Goal: Obtain resource: Download file/media

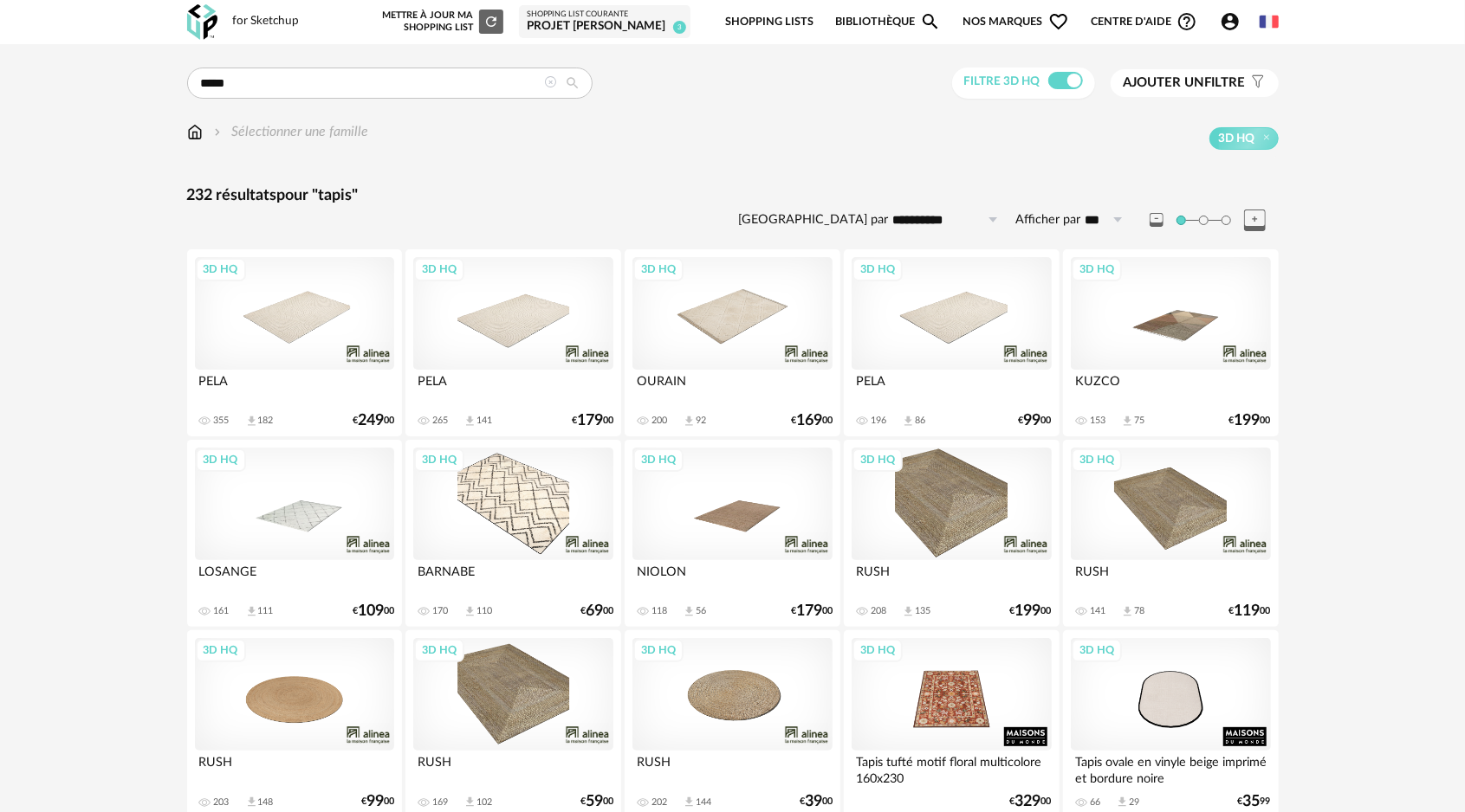
click at [796, 19] on link "Shopping Lists" at bounding box center [769, 22] width 89 height 40
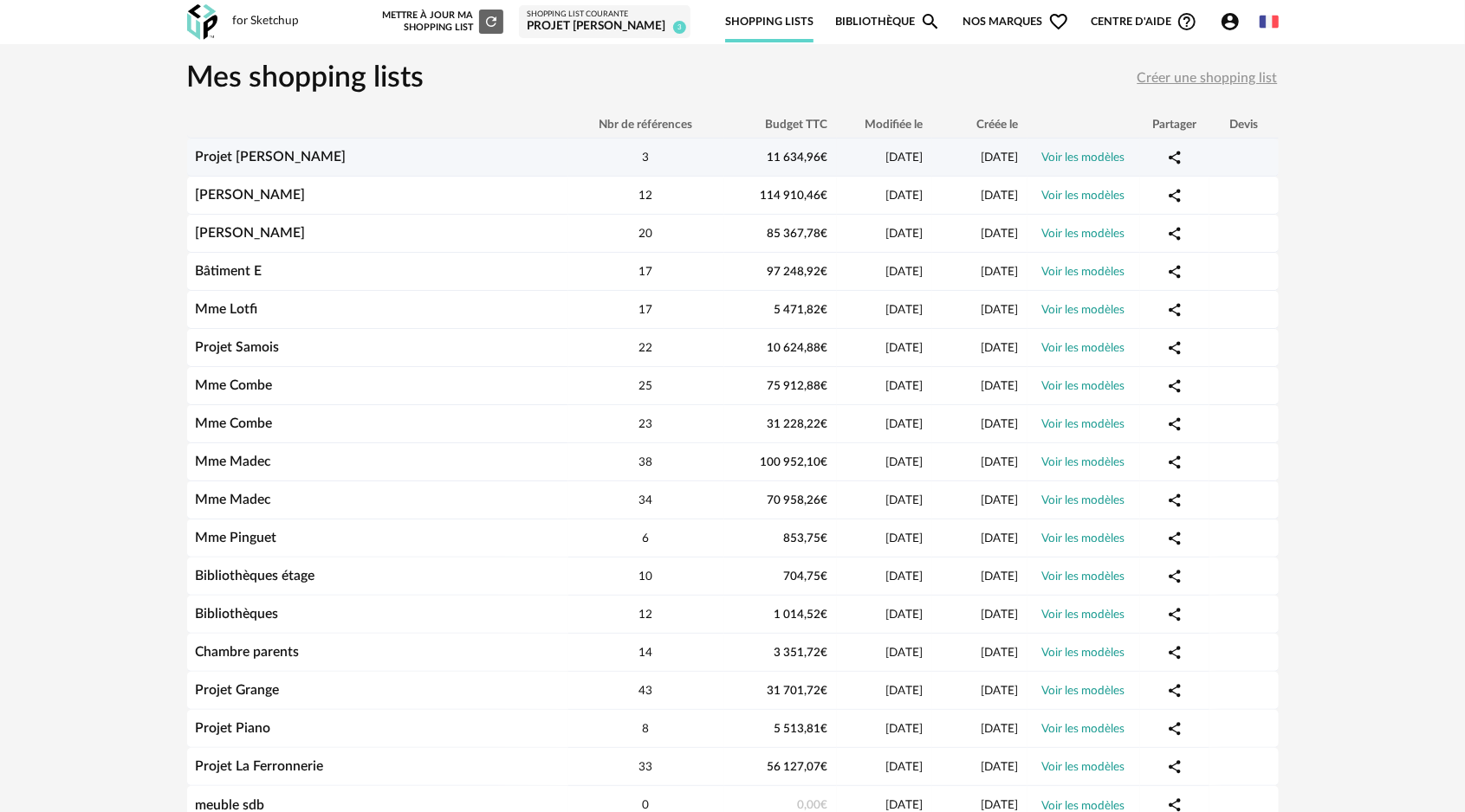
click at [321, 156] on div "Projet [PERSON_NAME]" at bounding box center [377, 156] width 381 height 17
click at [1067, 156] on link "Voir les modèles" at bounding box center [1083, 157] width 83 height 12
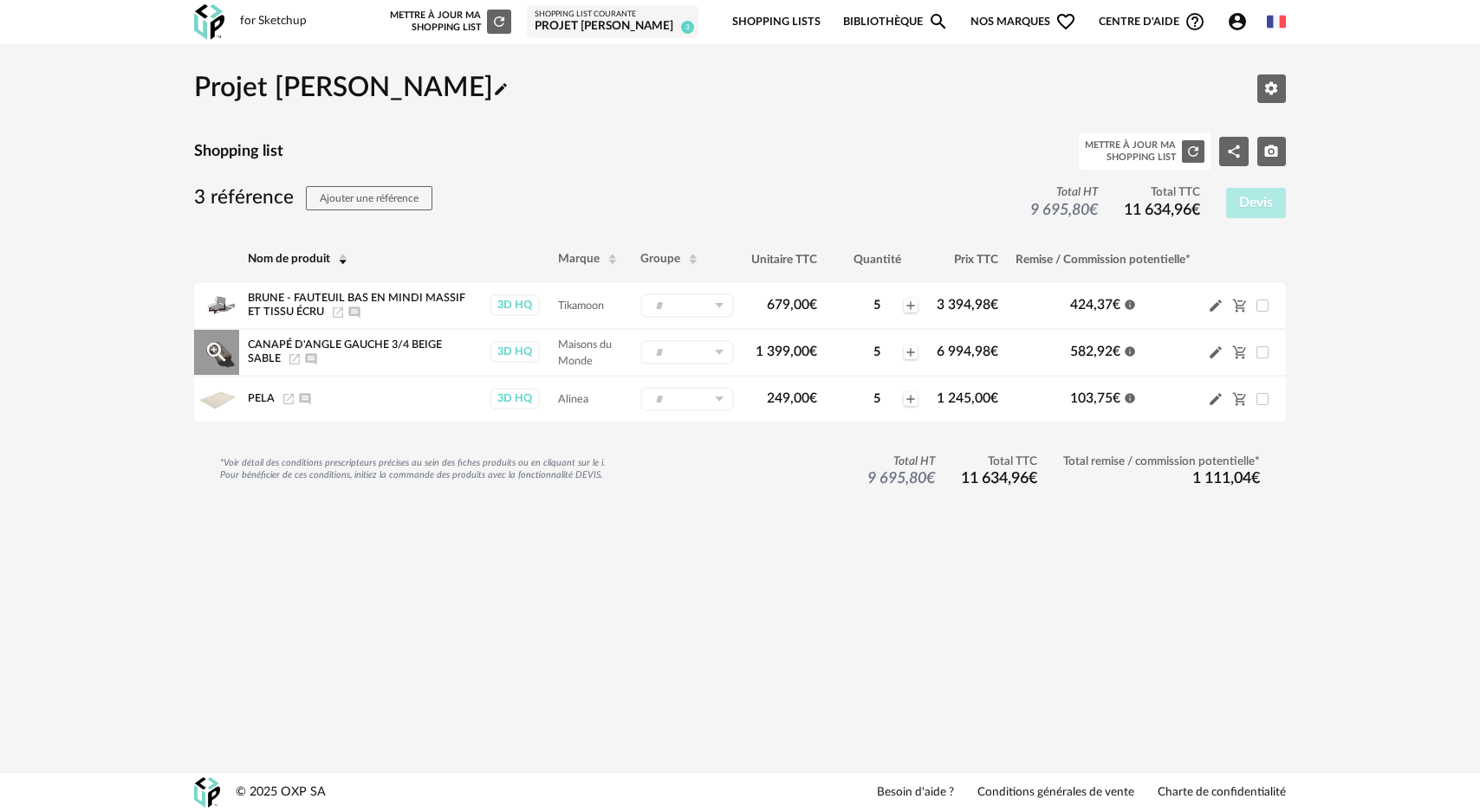
click at [362, 349] on span "Canapé d'angle gauche 3/4 beige sable" at bounding box center [345, 351] width 194 height 25
click at [214, 348] on icon "Magnify Plus Outline icon" at bounding box center [216, 351] width 19 height 19
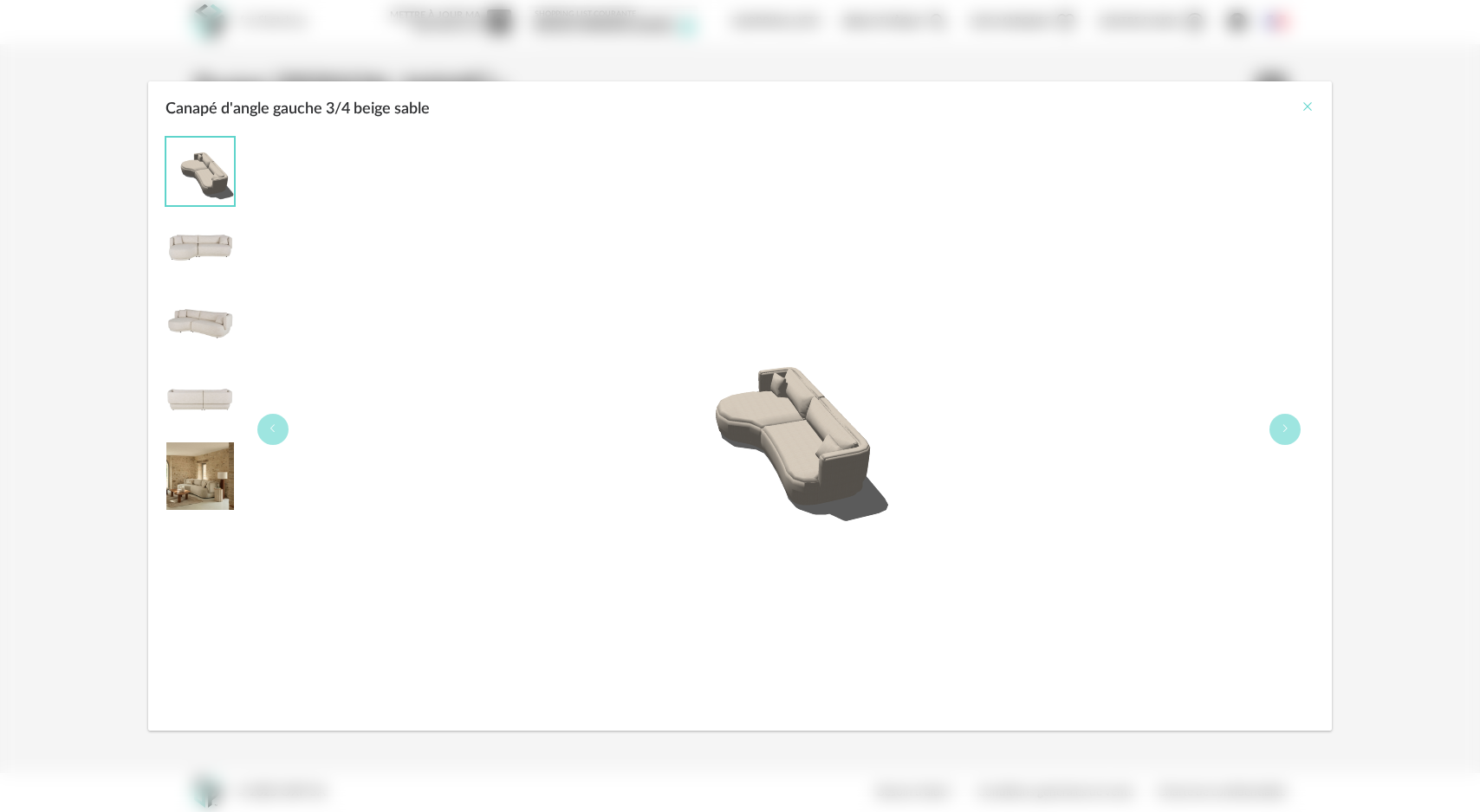
click at [1307, 107] on icon "Close" at bounding box center [1308, 106] width 14 height 14
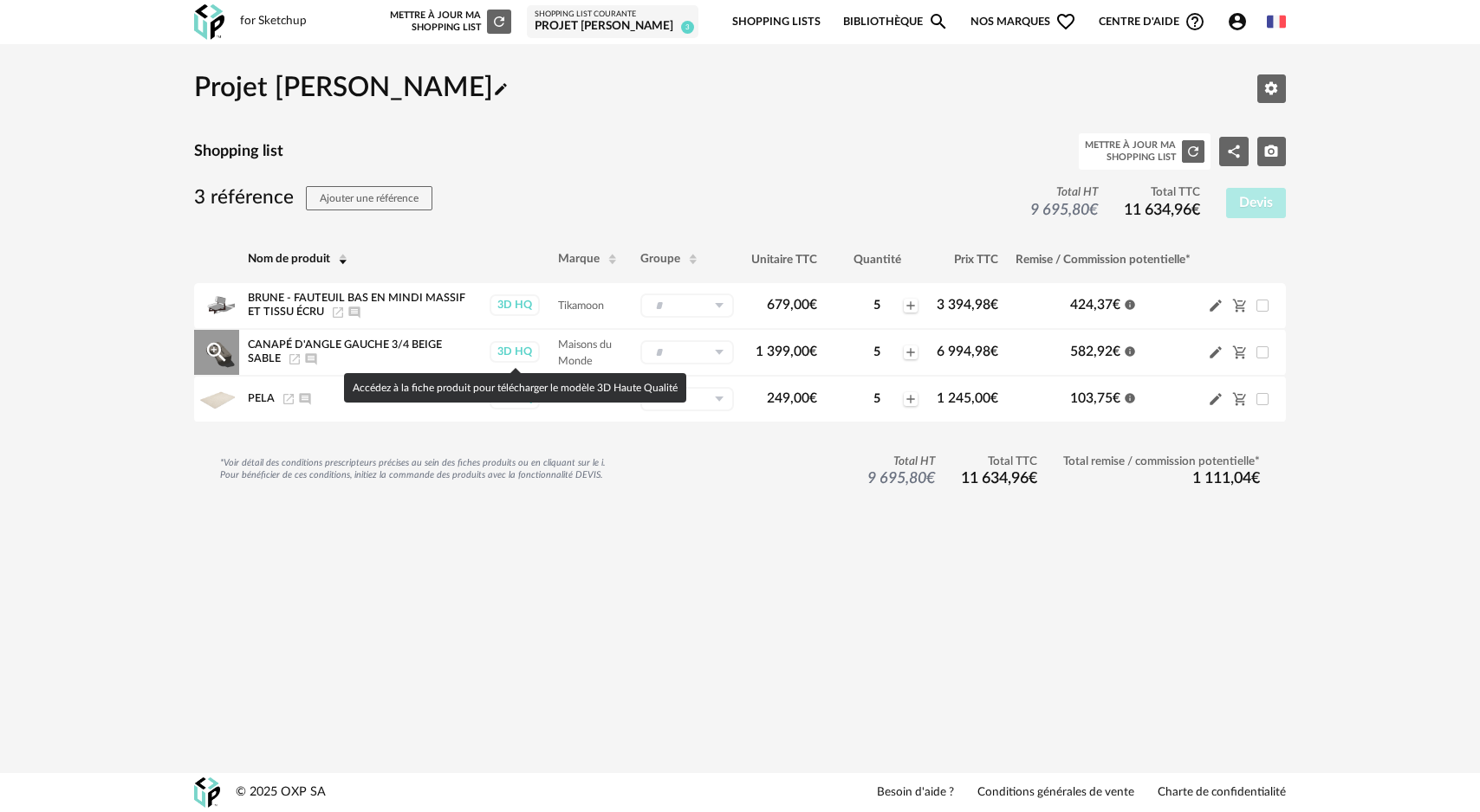
click at [506, 353] on div "3D HQ" at bounding box center [514, 352] width 50 height 22
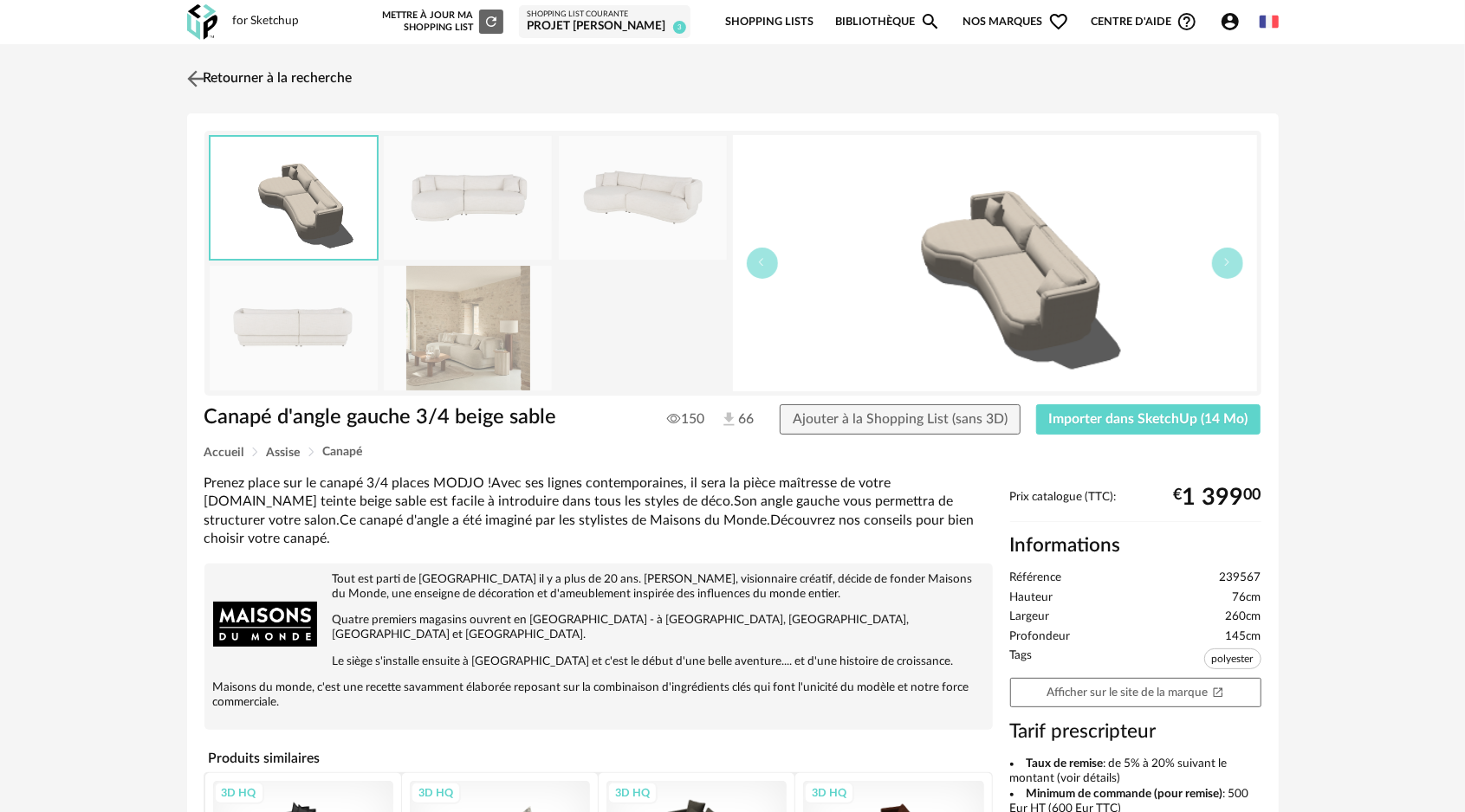
click at [201, 76] on img at bounding box center [196, 79] width 26 height 26
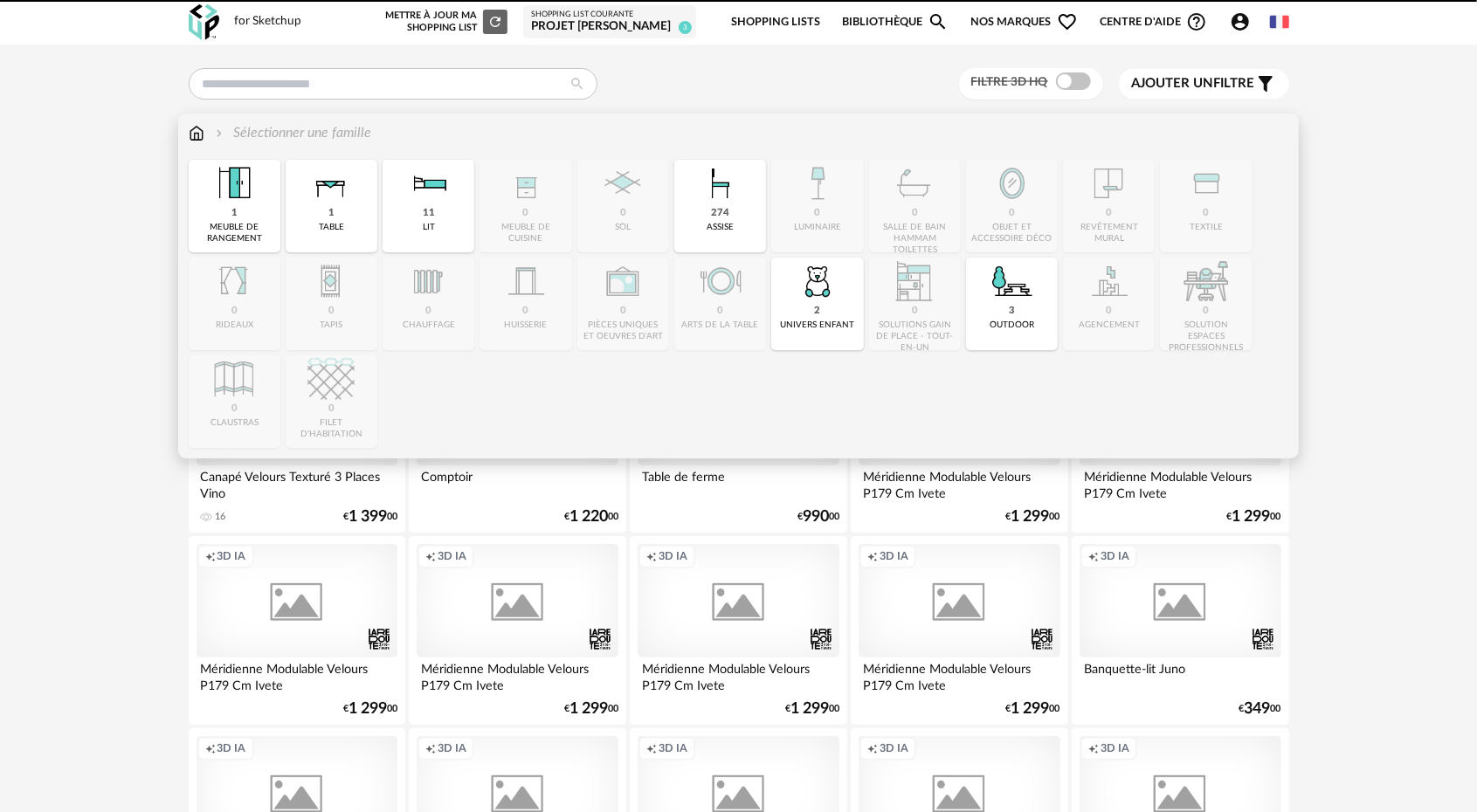
click at [724, 202] on img at bounding box center [721, 184] width 48 height 48
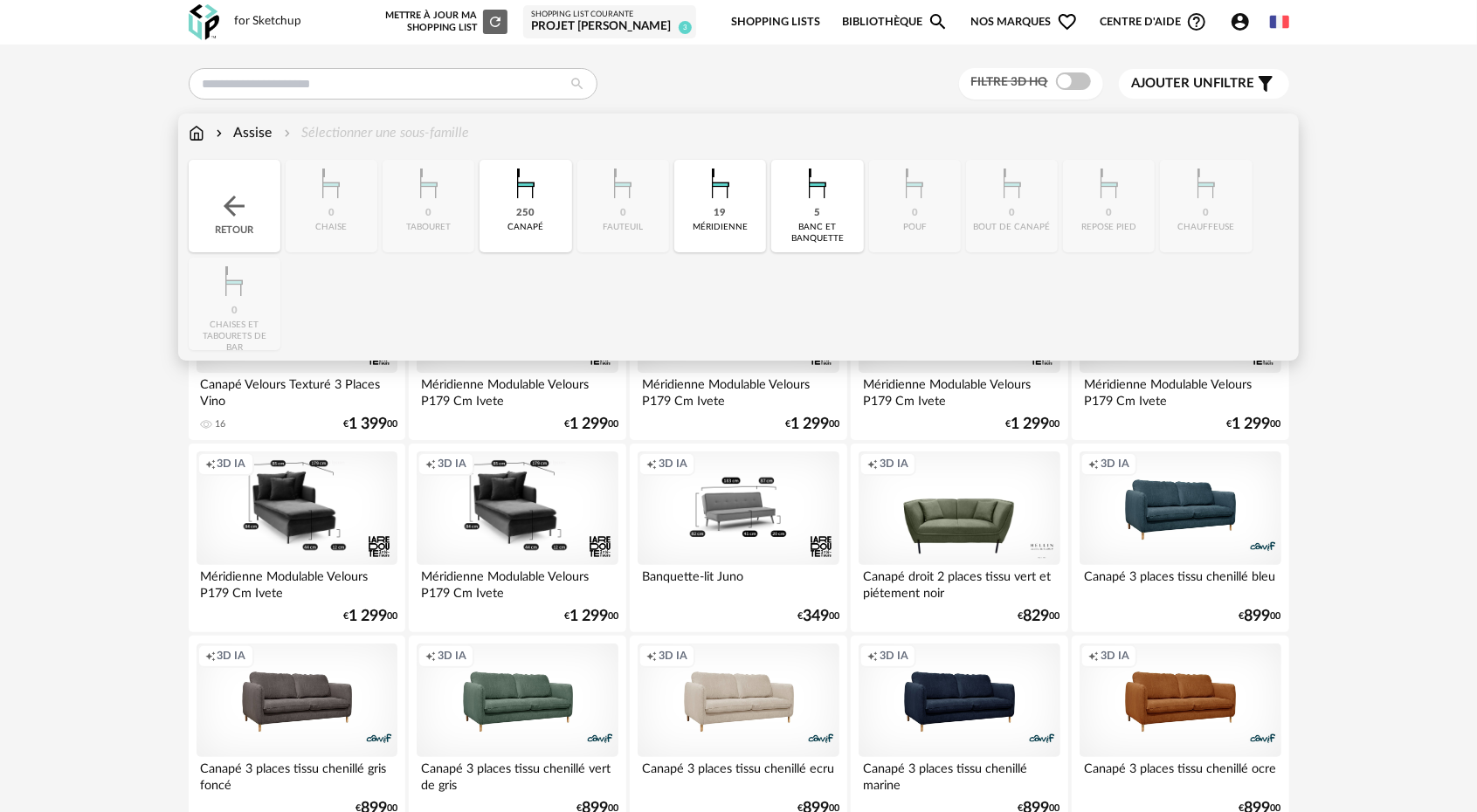
click at [522, 221] on div "250 canapé" at bounding box center [525, 205] width 91 height 92
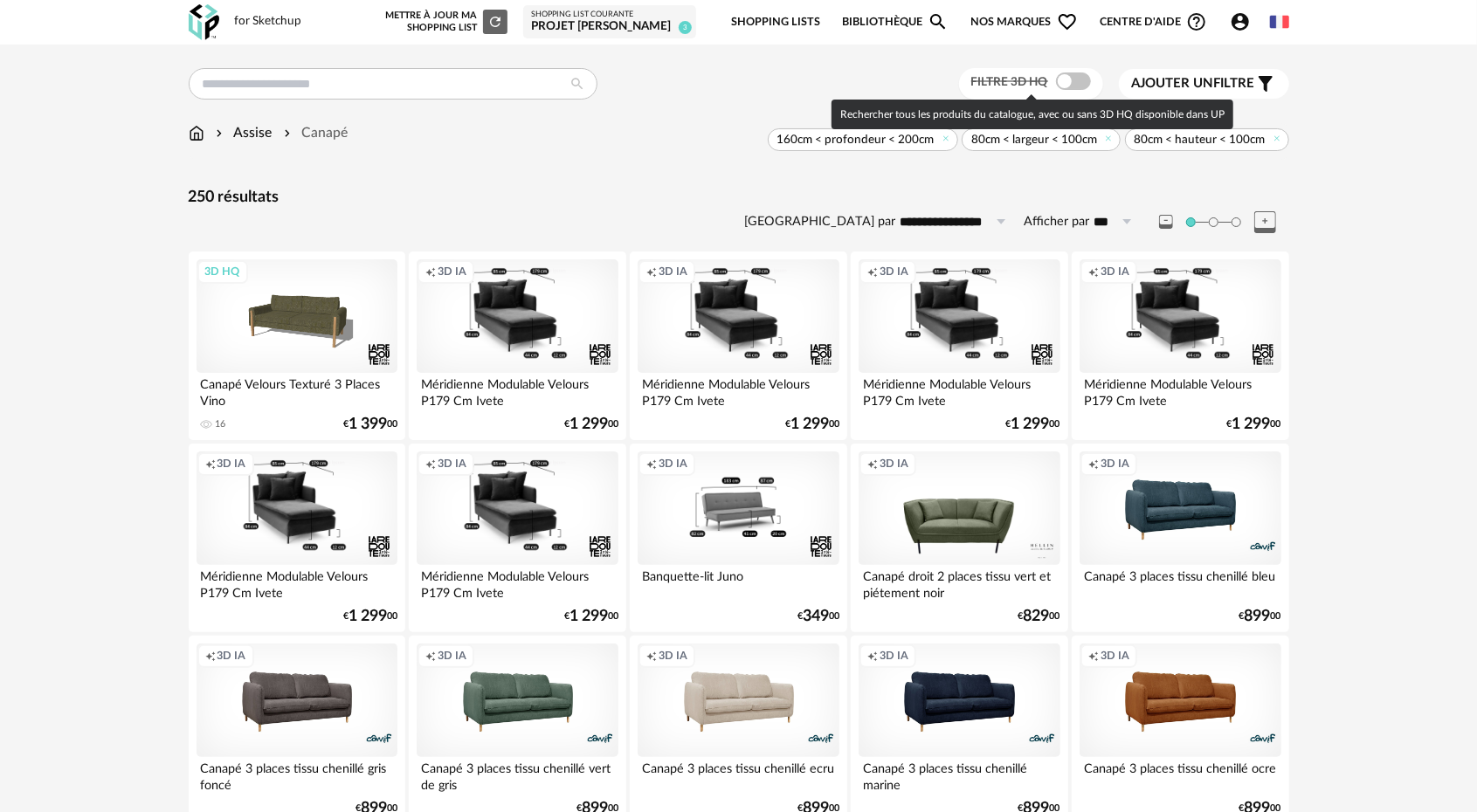
click at [1064, 83] on span at bounding box center [1073, 81] width 35 height 18
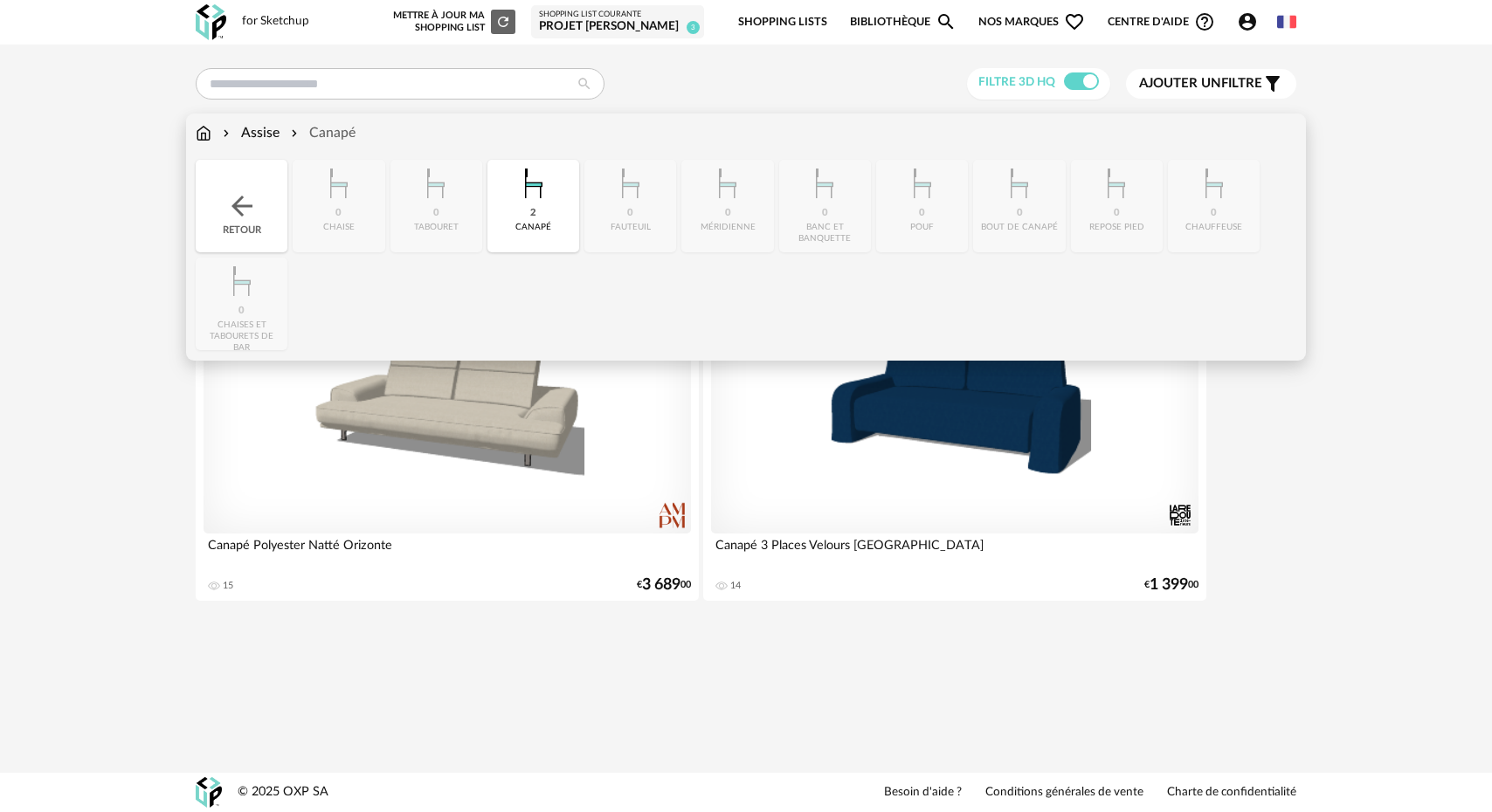
click at [264, 129] on div "Assise" at bounding box center [249, 133] width 61 height 20
click at [258, 132] on div "Assise" at bounding box center [249, 133] width 61 height 20
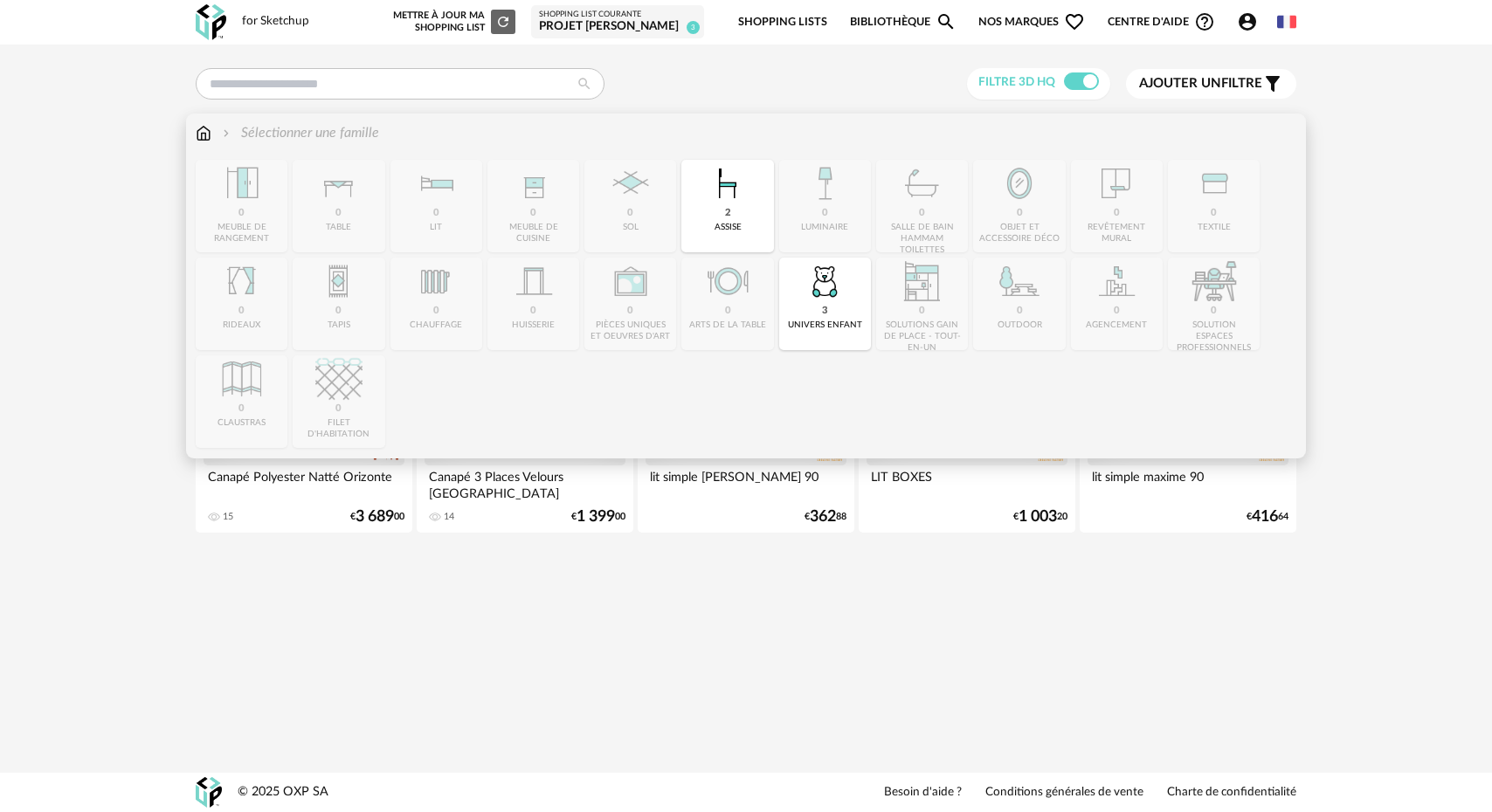
click at [208, 136] on img at bounding box center [203, 133] width 16 height 20
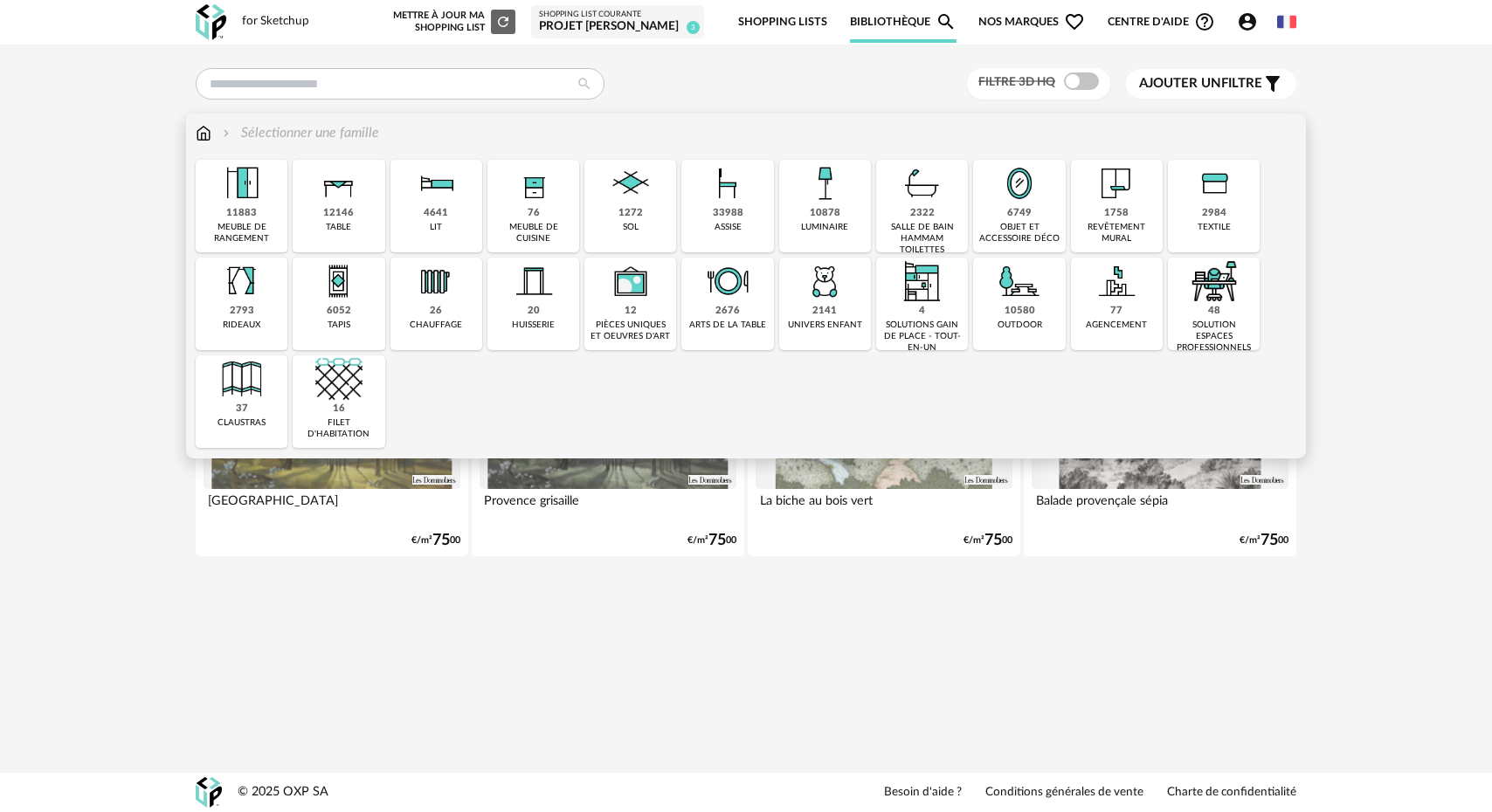
drag, startPoint x: 732, startPoint y: 207, endPoint x: 750, endPoint y: 203, distance: 18.4
click at [731, 209] on div "33988" at bounding box center [728, 213] width 31 height 13
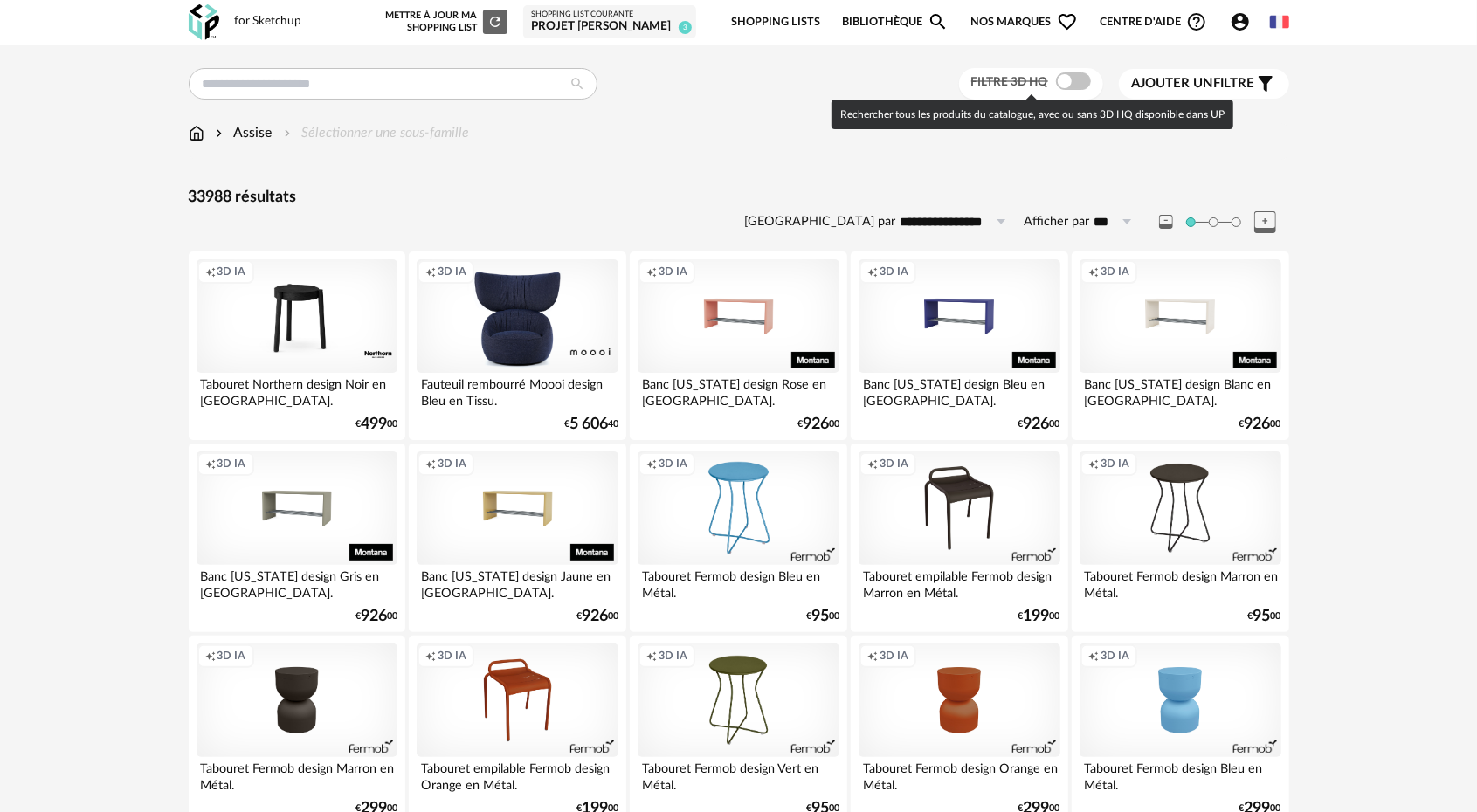
click at [1060, 83] on span at bounding box center [1073, 81] width 35 height 18
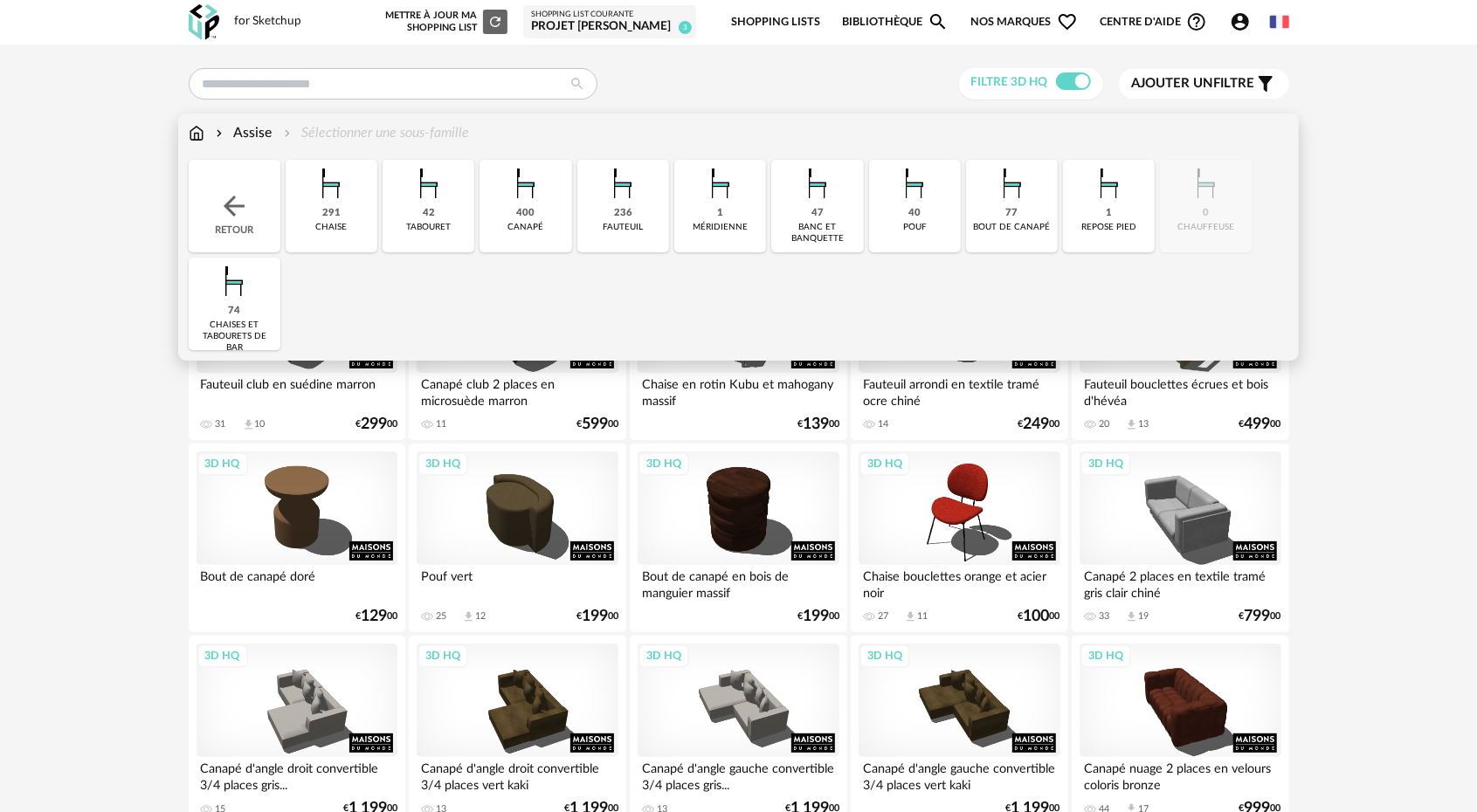
click at [529, 203] on img at bounding box center [526, 184] width 48 height 48
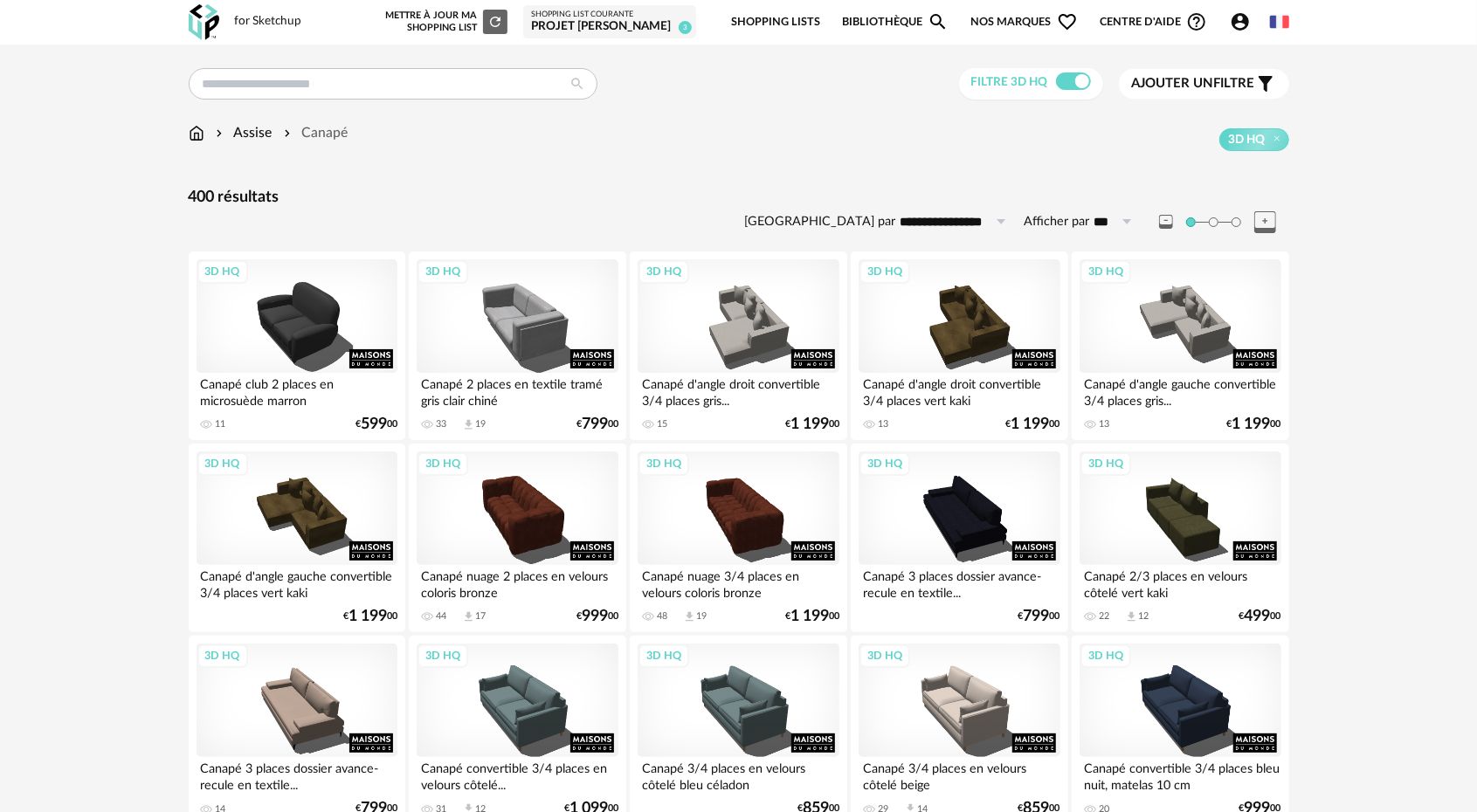
click at [1218, 86] on span "Ajouter un filtre" at bounding box center [1193, 84] width 123 height 18
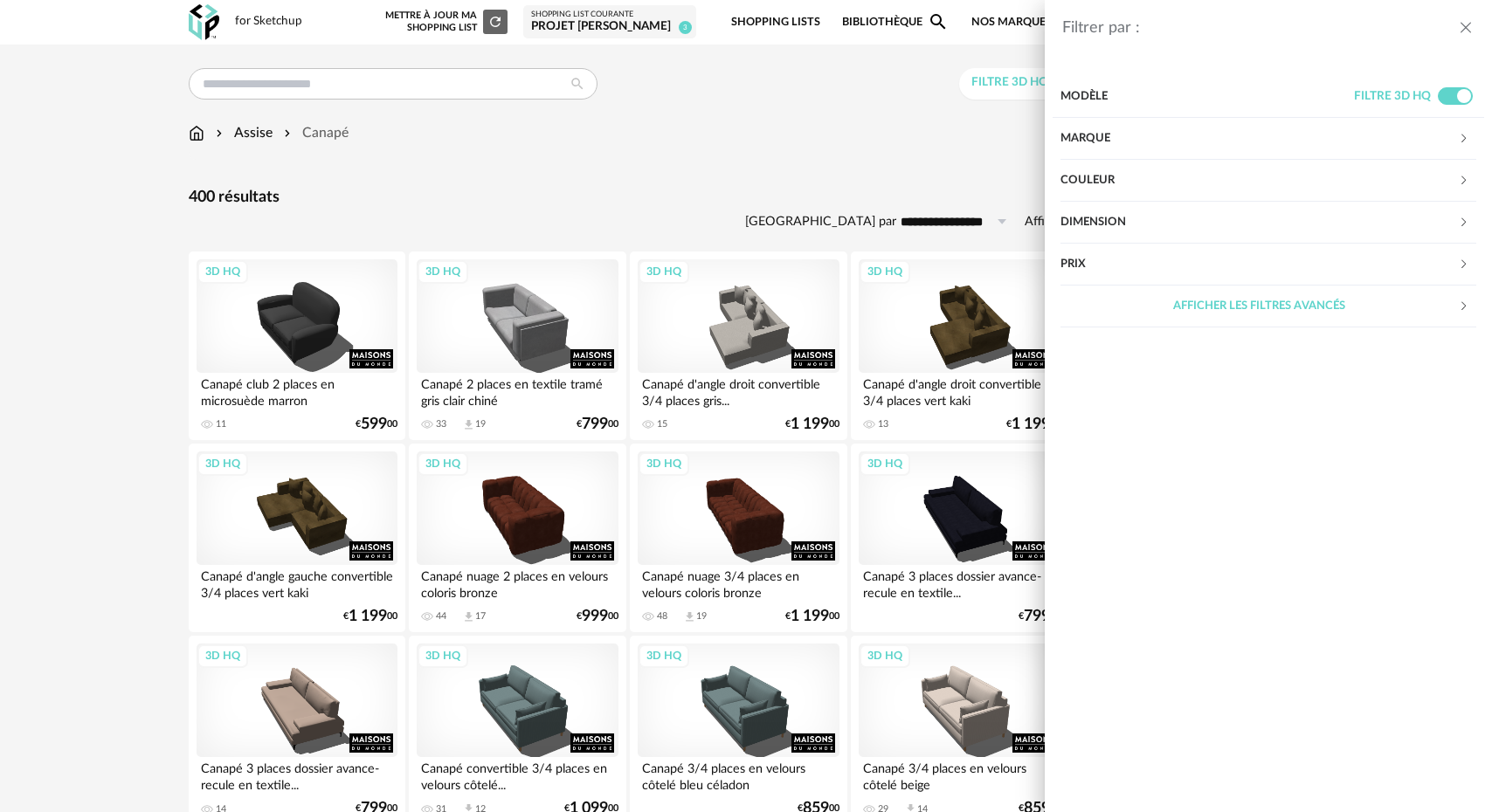
click at [1385, 213] on div "Dimension" at bounding box center [1259, 222] width 397 height 42
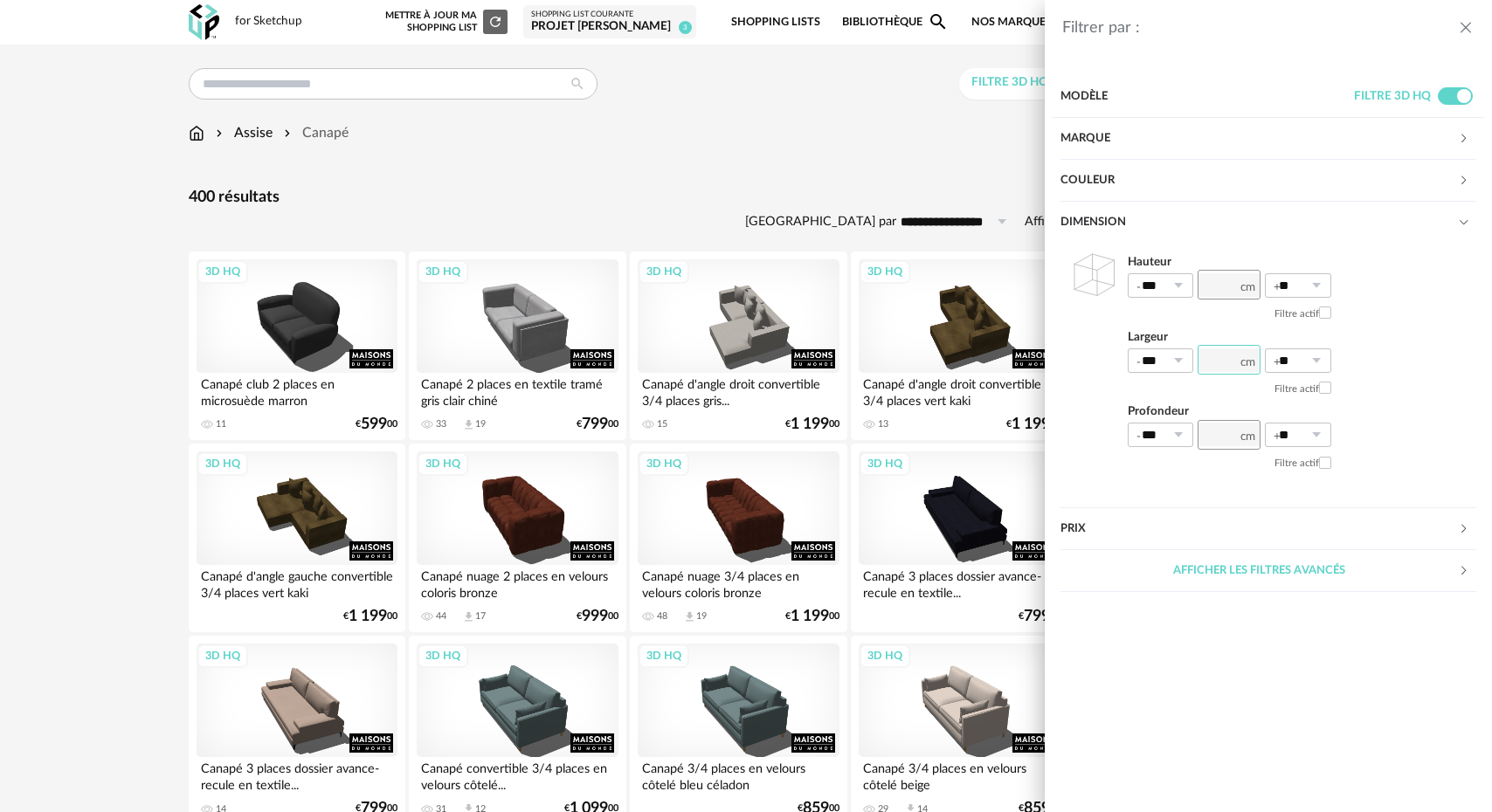
click at [1223, 360] on input "number" at bounding box center [1228, 360] width 63 height 30
type input "***"
click at [1312, 360] on icon at bounding box center [1316, 360] width 22 height 25
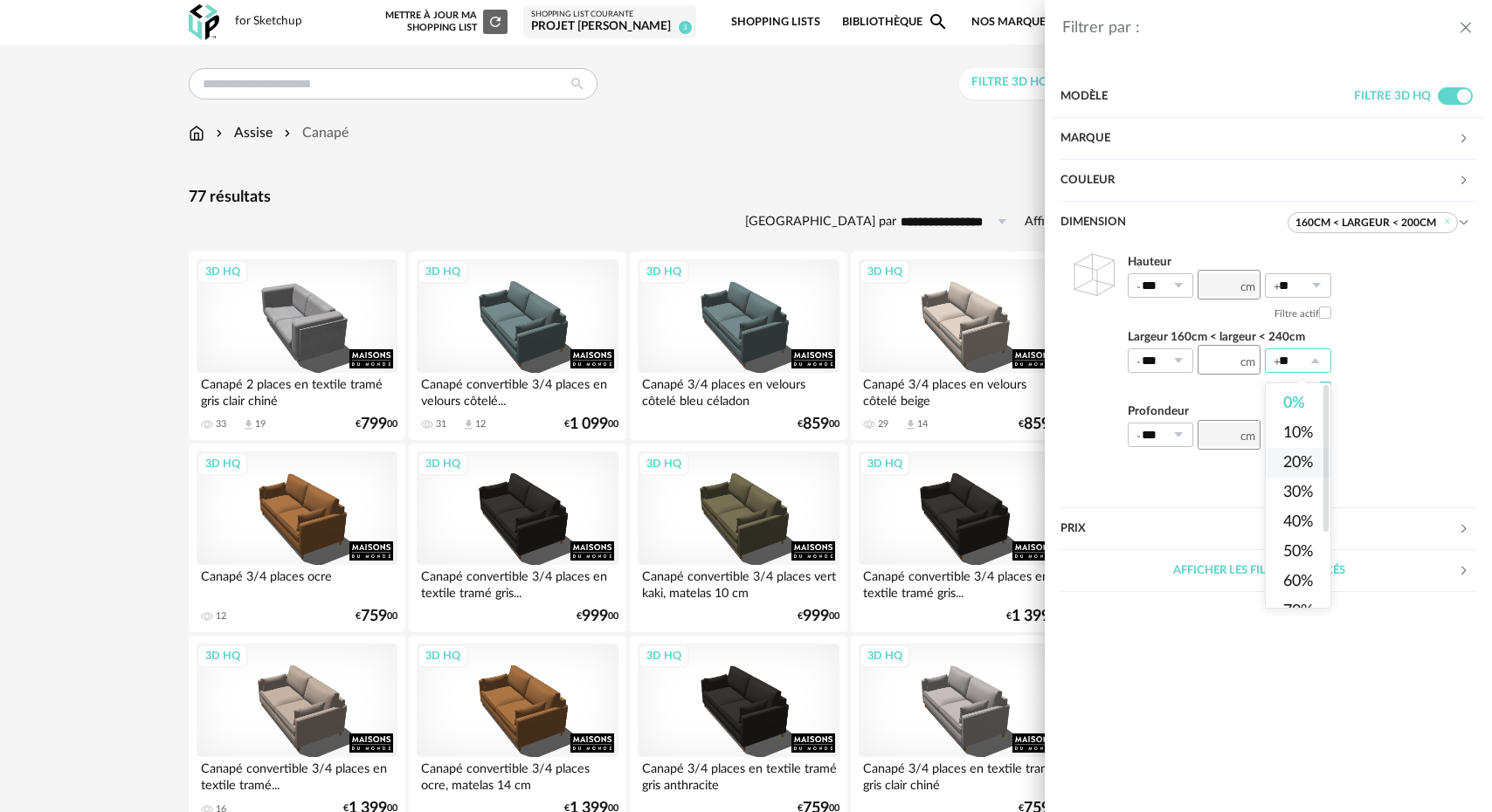
click at [1307, 462] on span "20%" at bounding box center [1298, 463] width 30 height 16
type input "***"
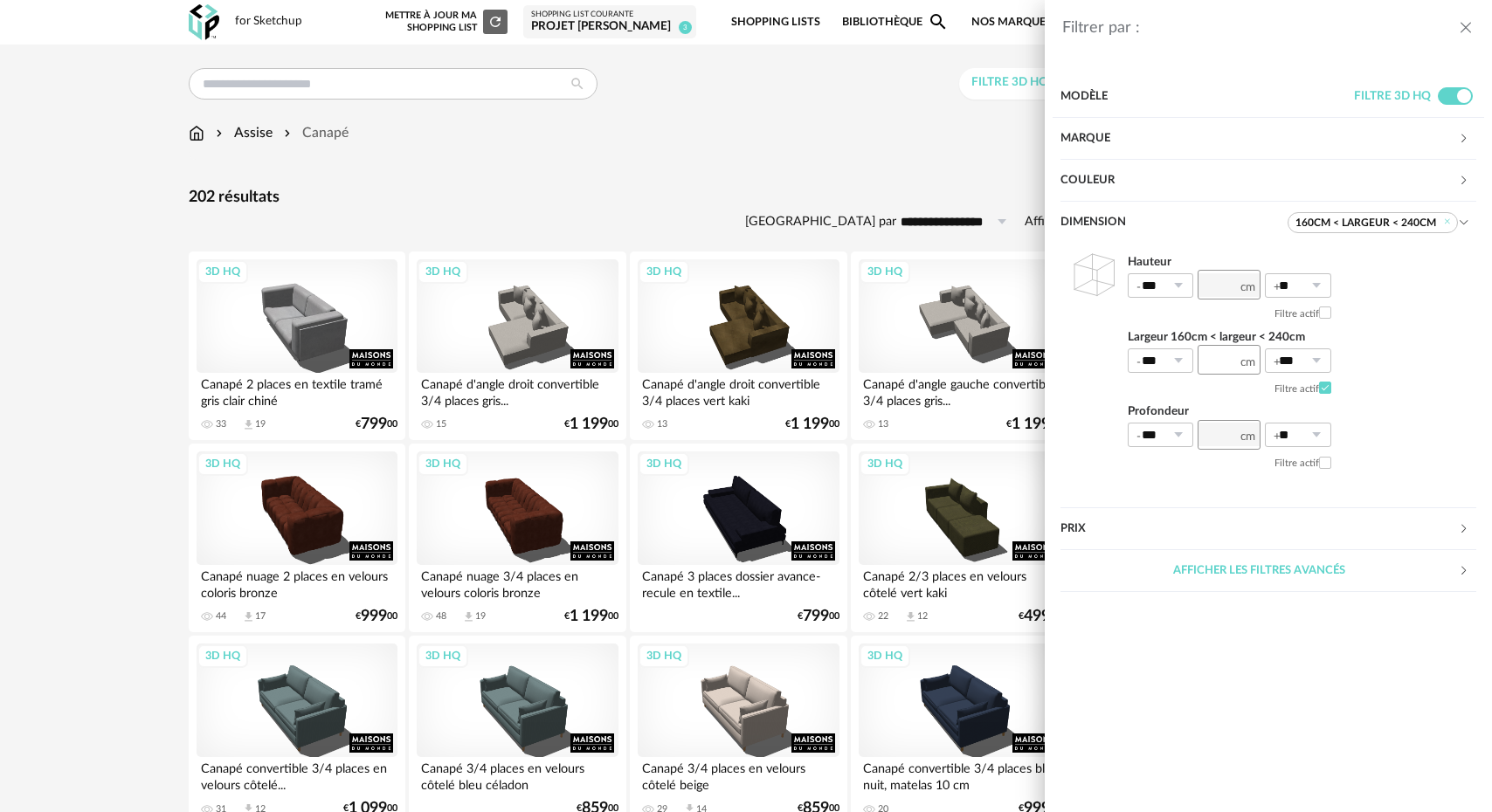
click at [1462, 26] on icon "close drawer" at bounding box center [1466, 28] width 18 height 18
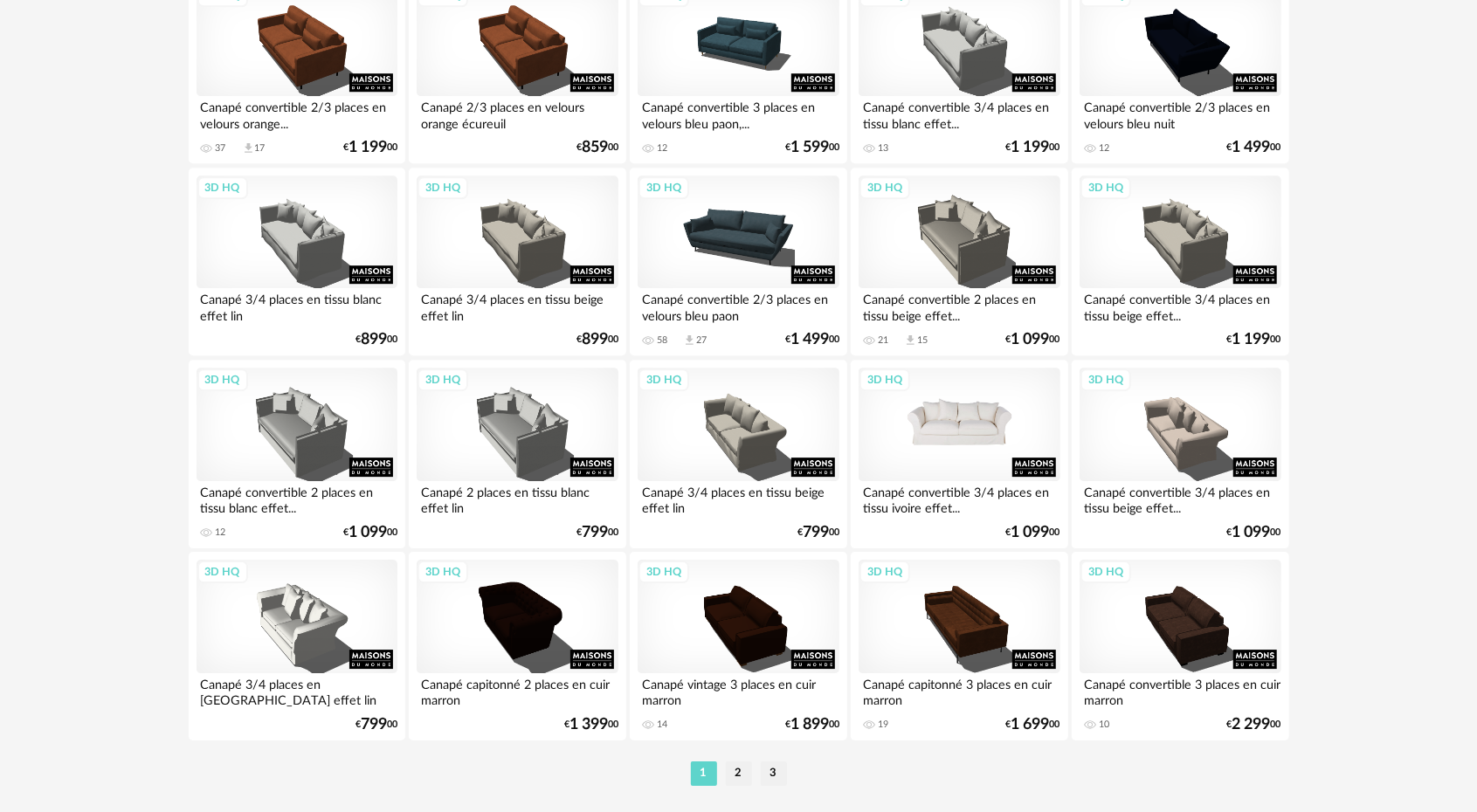
scroll to position [3398, 0]
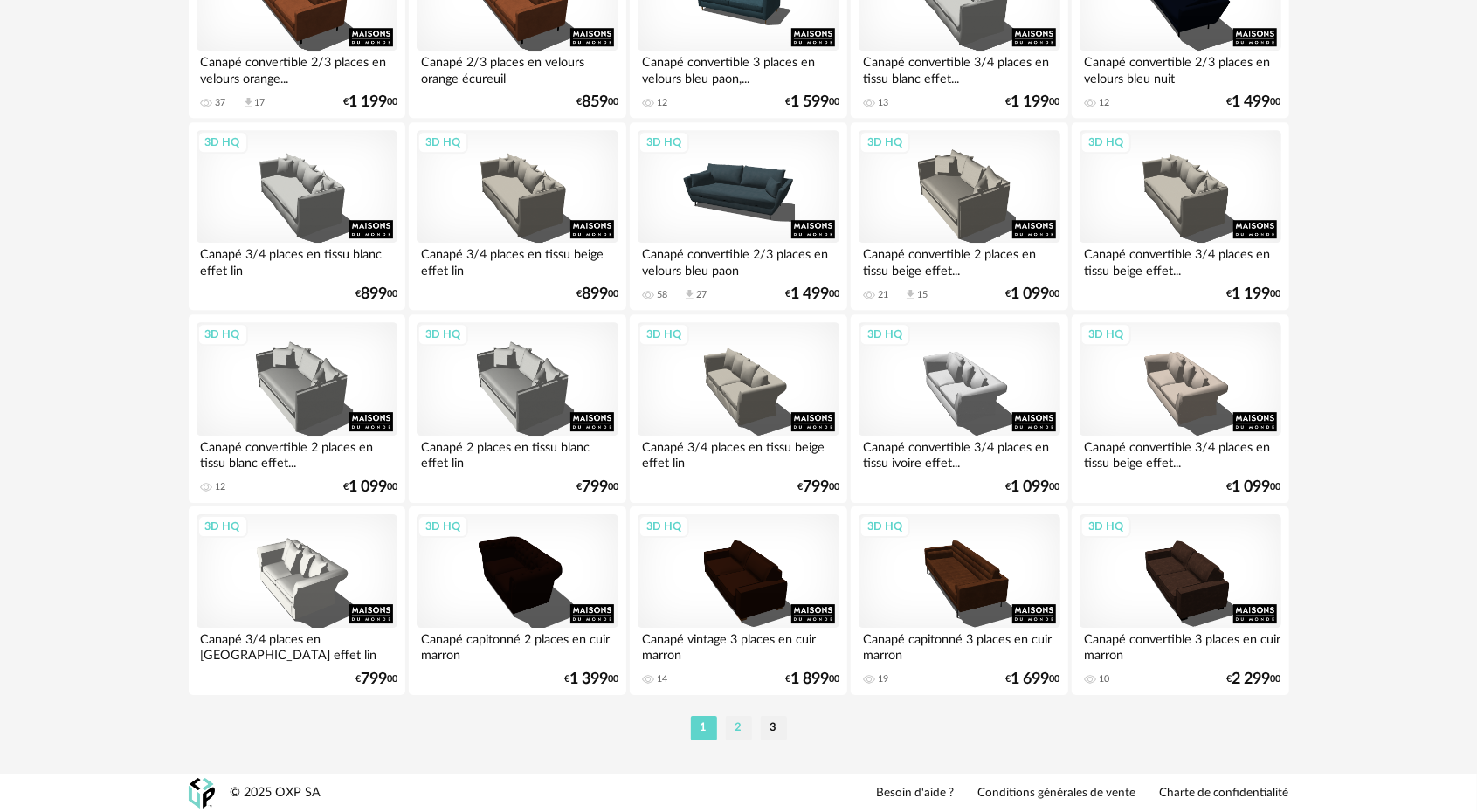
click at [740, 732] on li "2" at bounding box center [738, 729] width 26 height 25
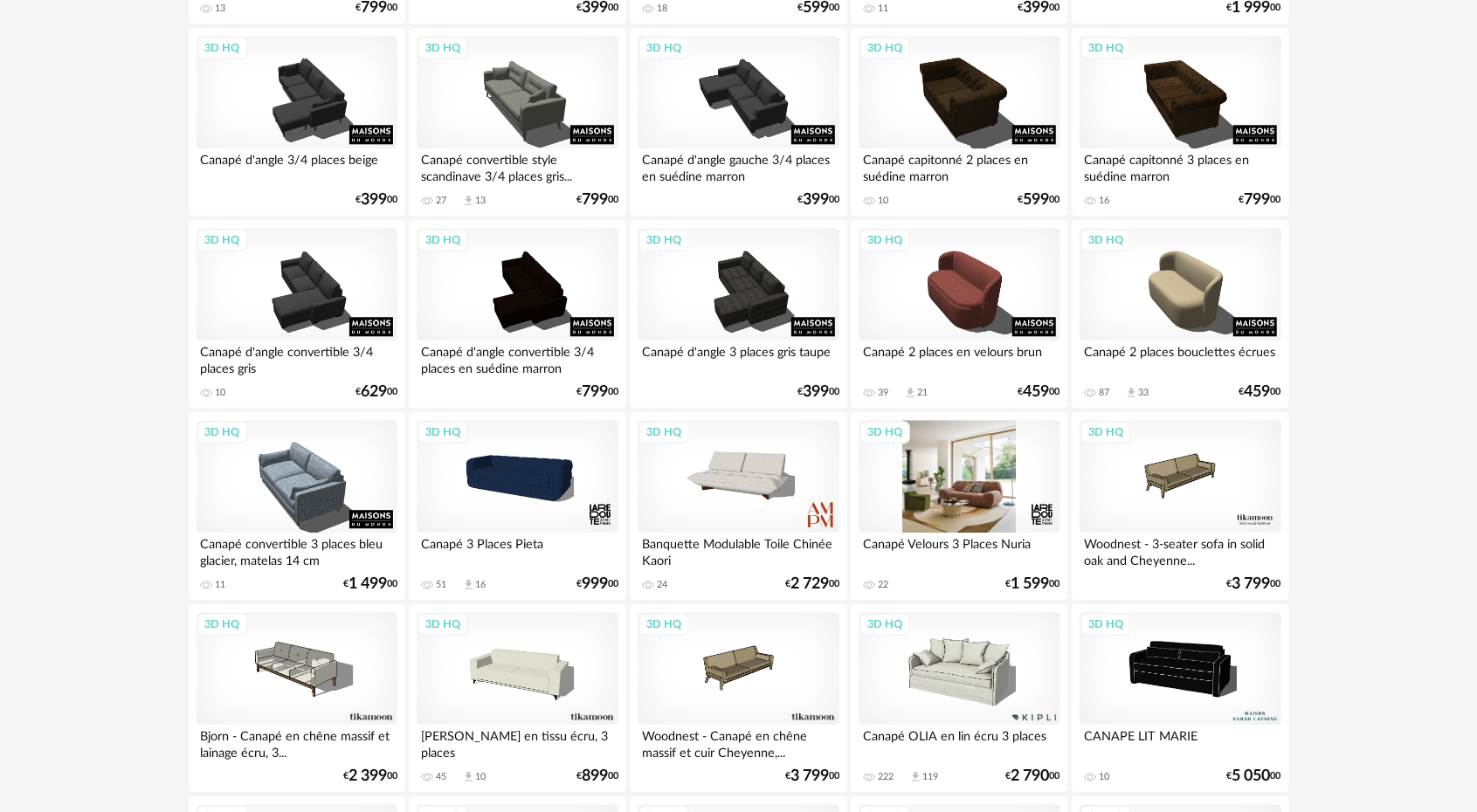
scroll to position [2970, 0]
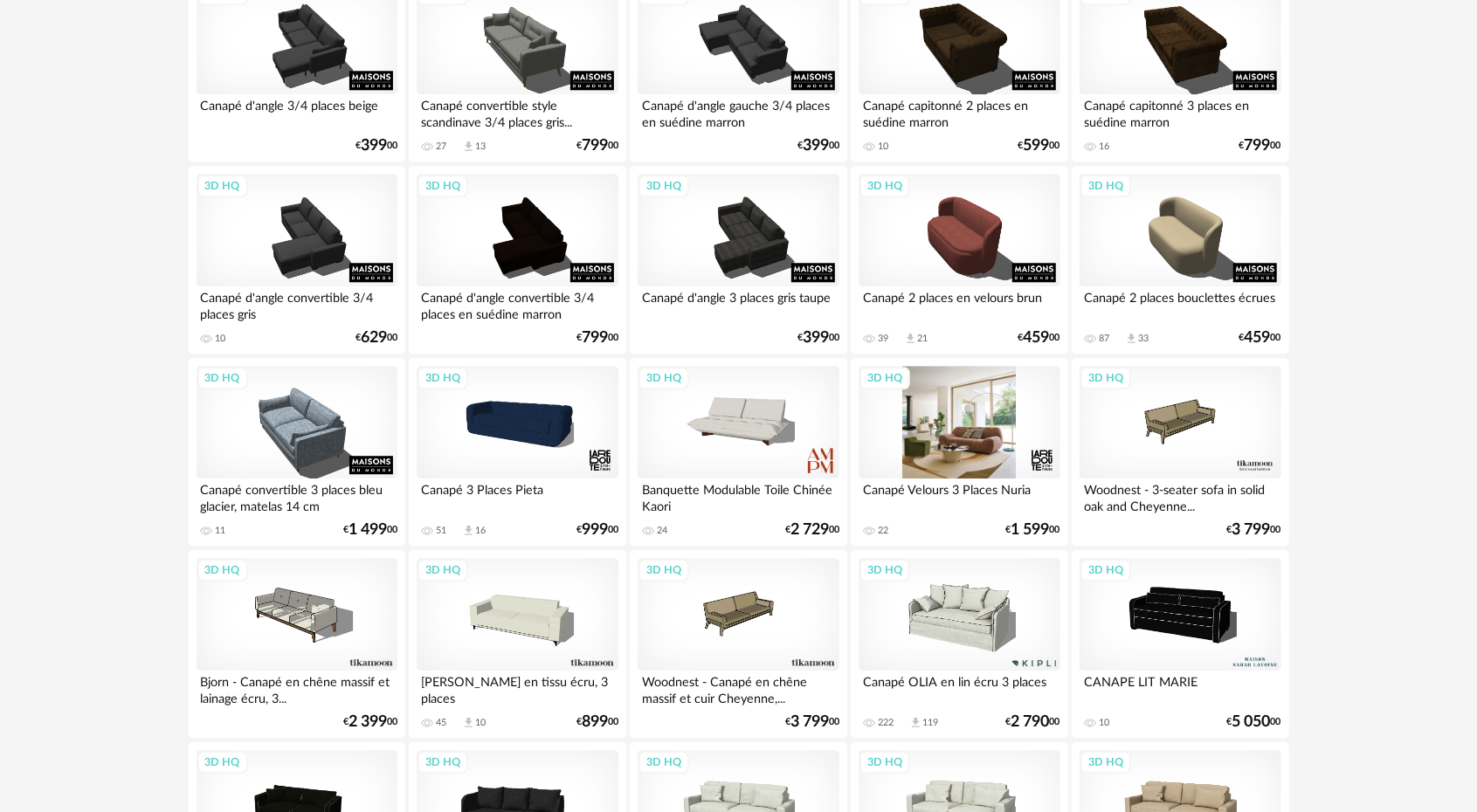
click at [963, 466] on div "3D HQ" at bounding box center [959, 423] width 201 height 113
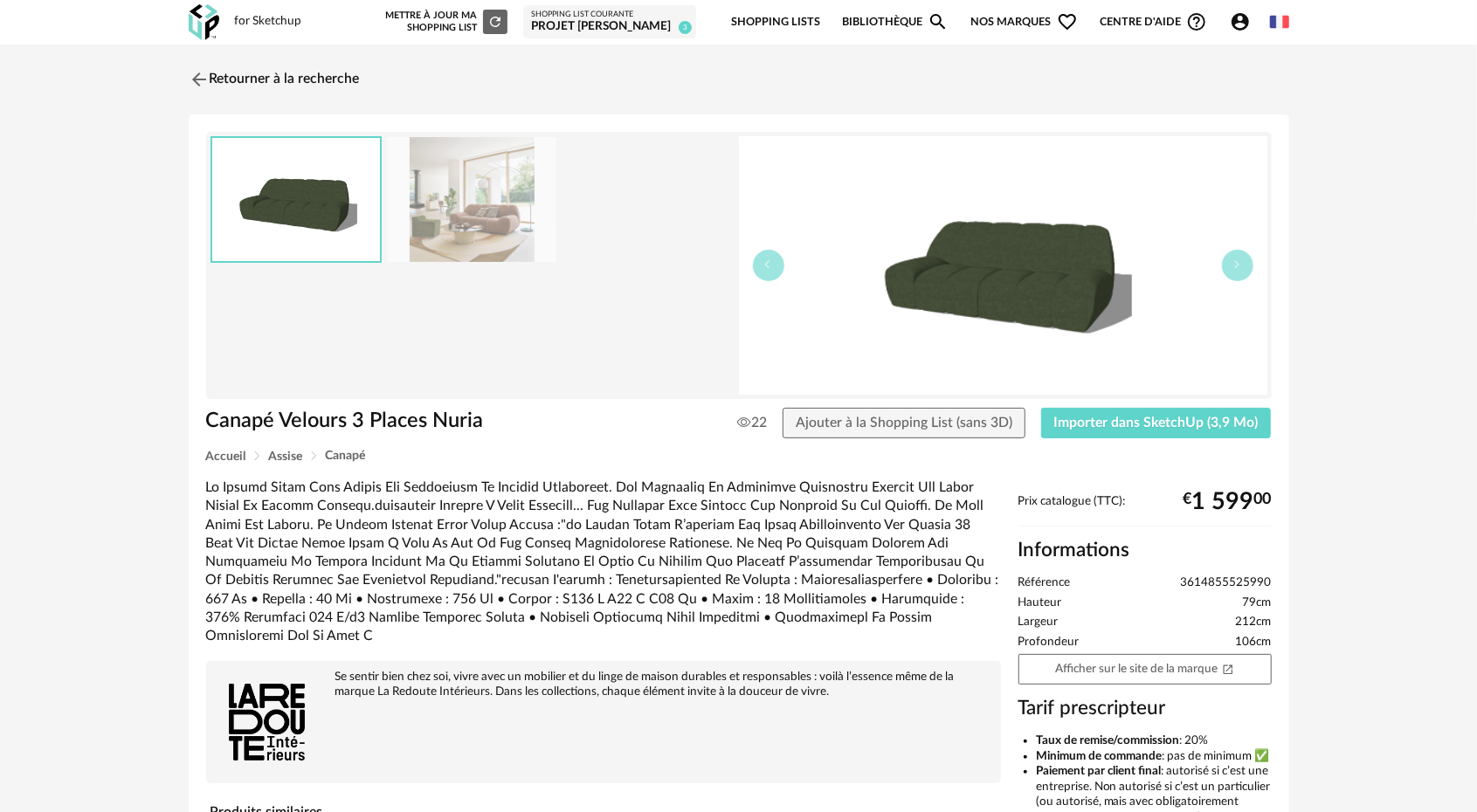
click at [462, 209] on img at bounding box center [471, 200] width 170 height 125
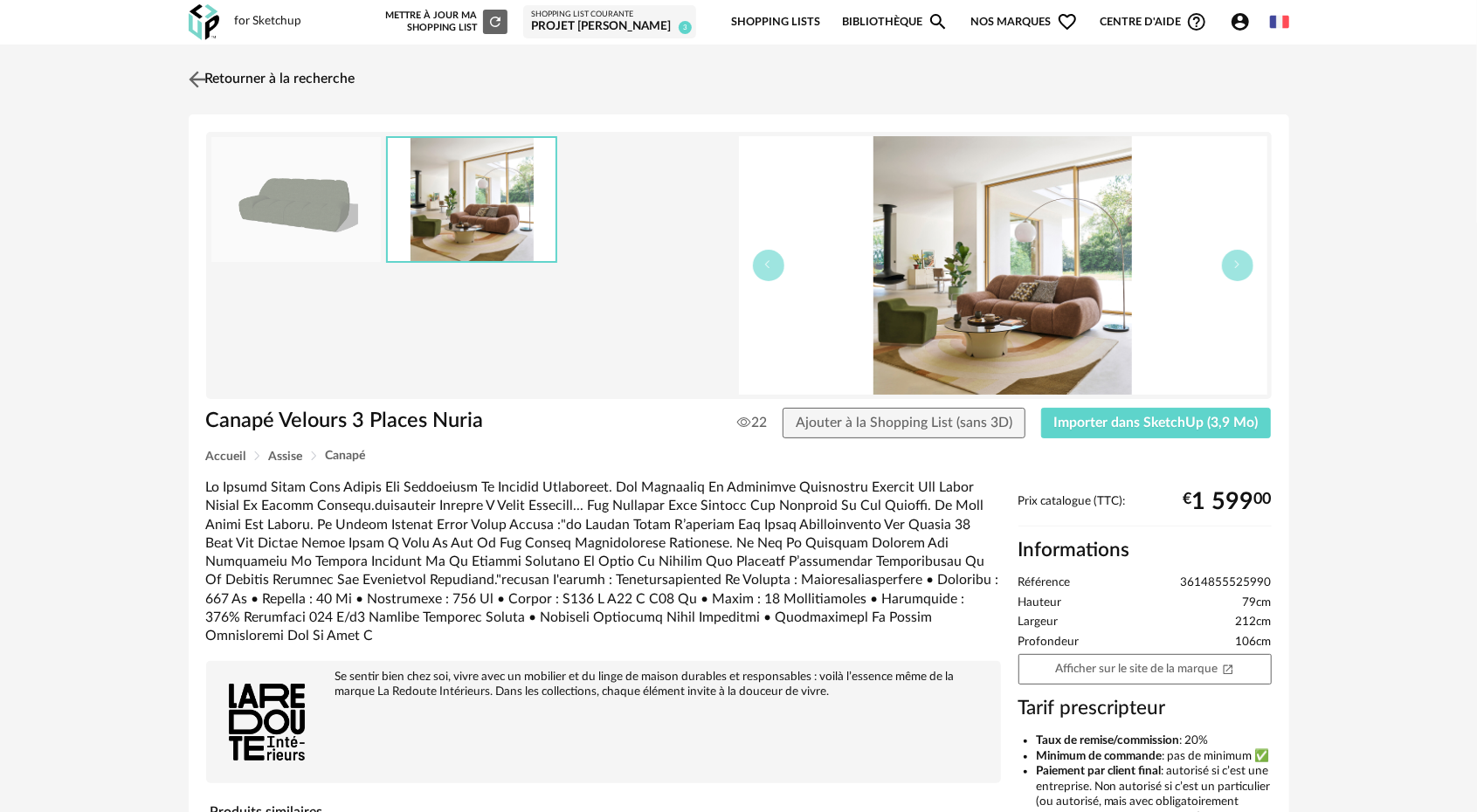
click at [198, 75] on img at bounding box center [198, 79] width 26 height 26
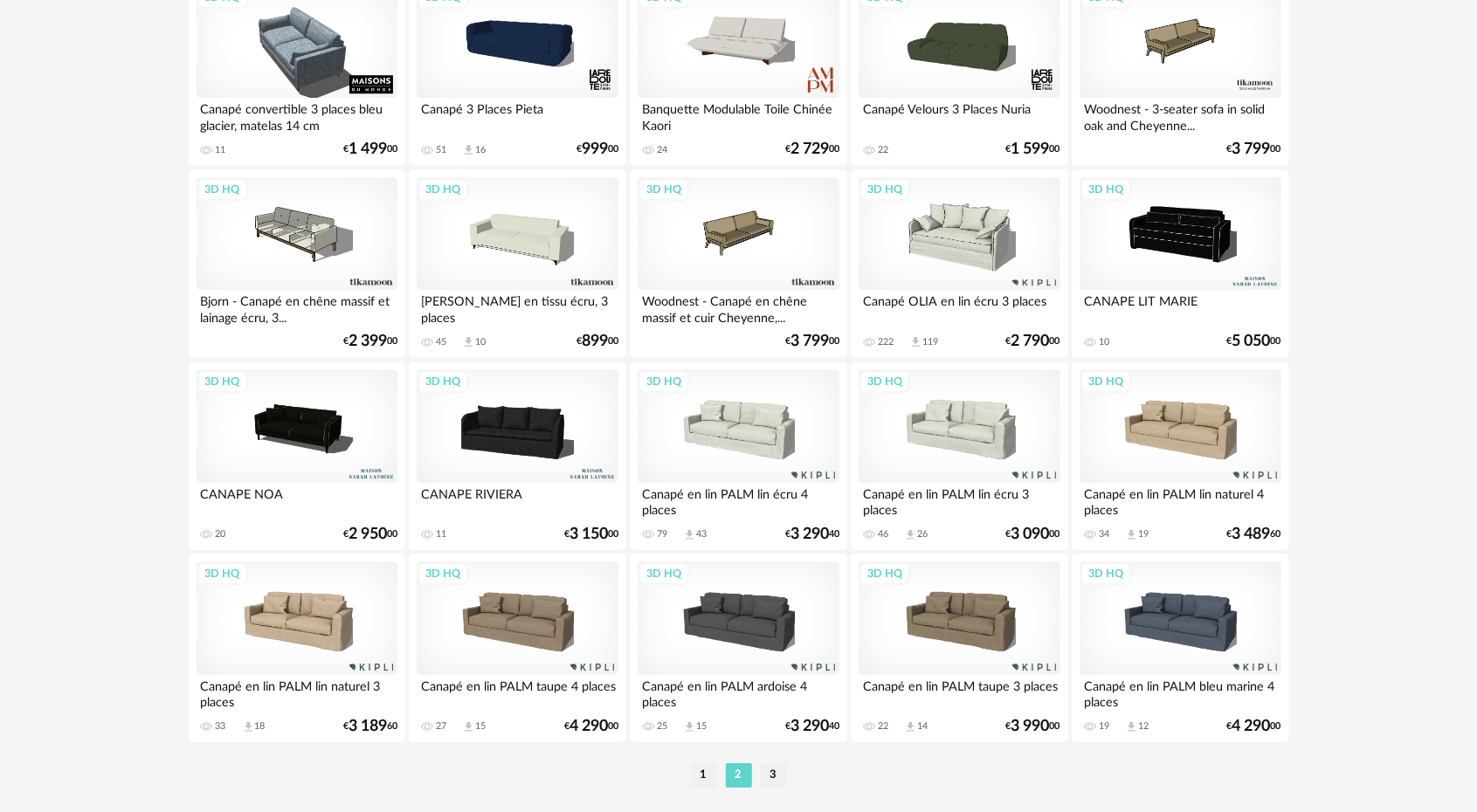
scroll to position [3398, 0]
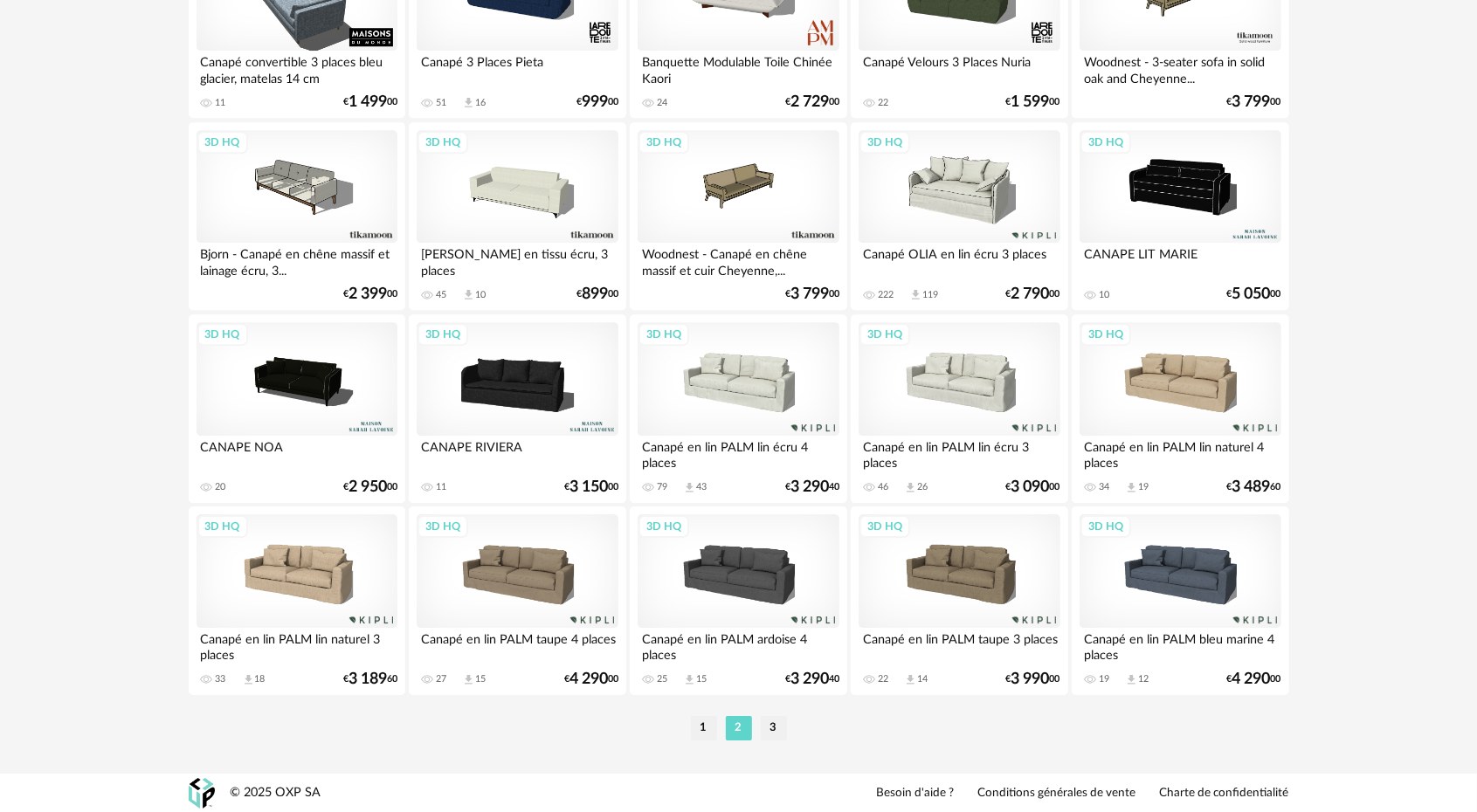
click at [785, 724] on li "3" at bounding box center [773, 729] width 26 height 25
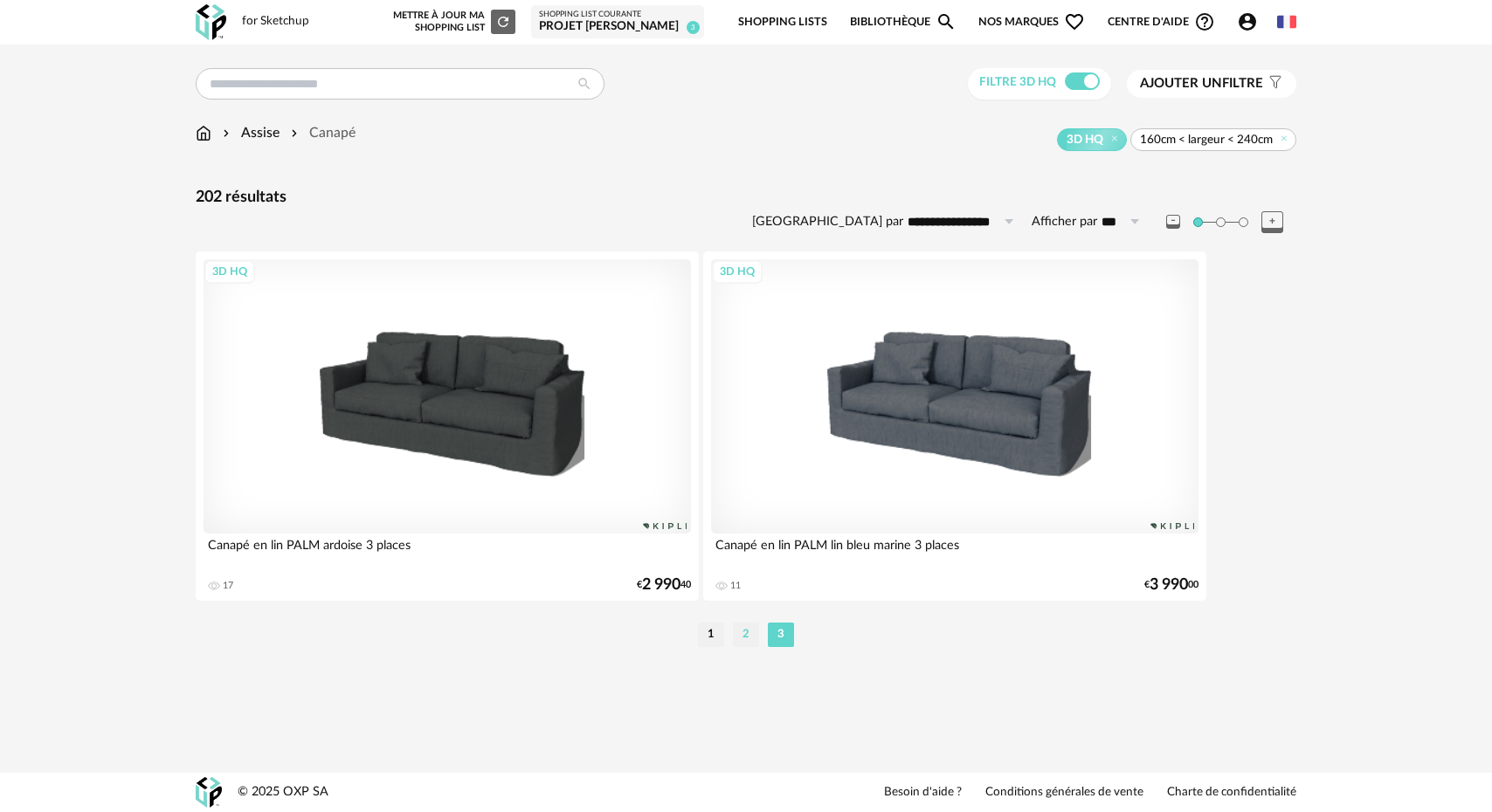
click at [735, 633] on li "2" at bounding box center [746, 634] width 26 height 25
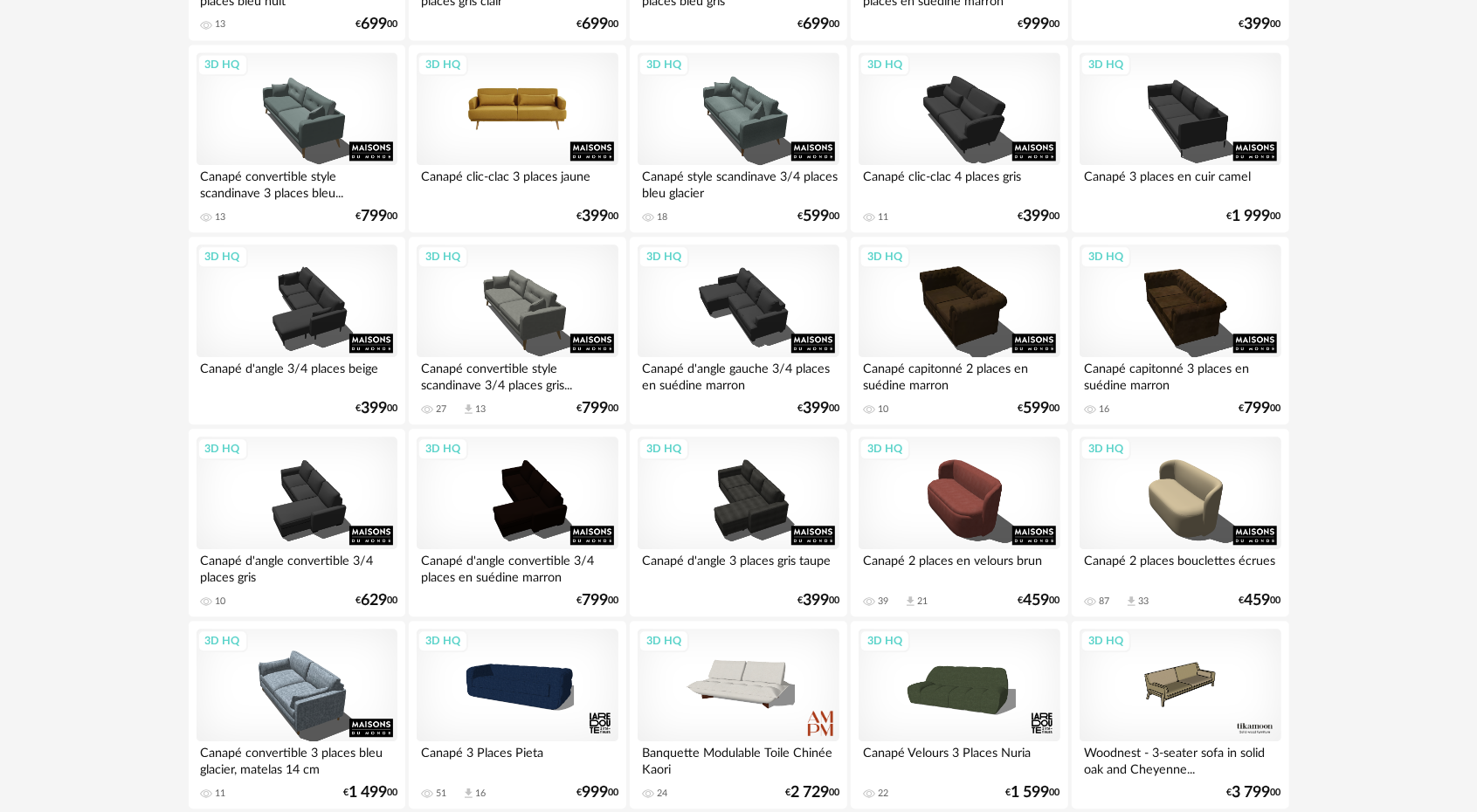
scroll to position [2708, 0]
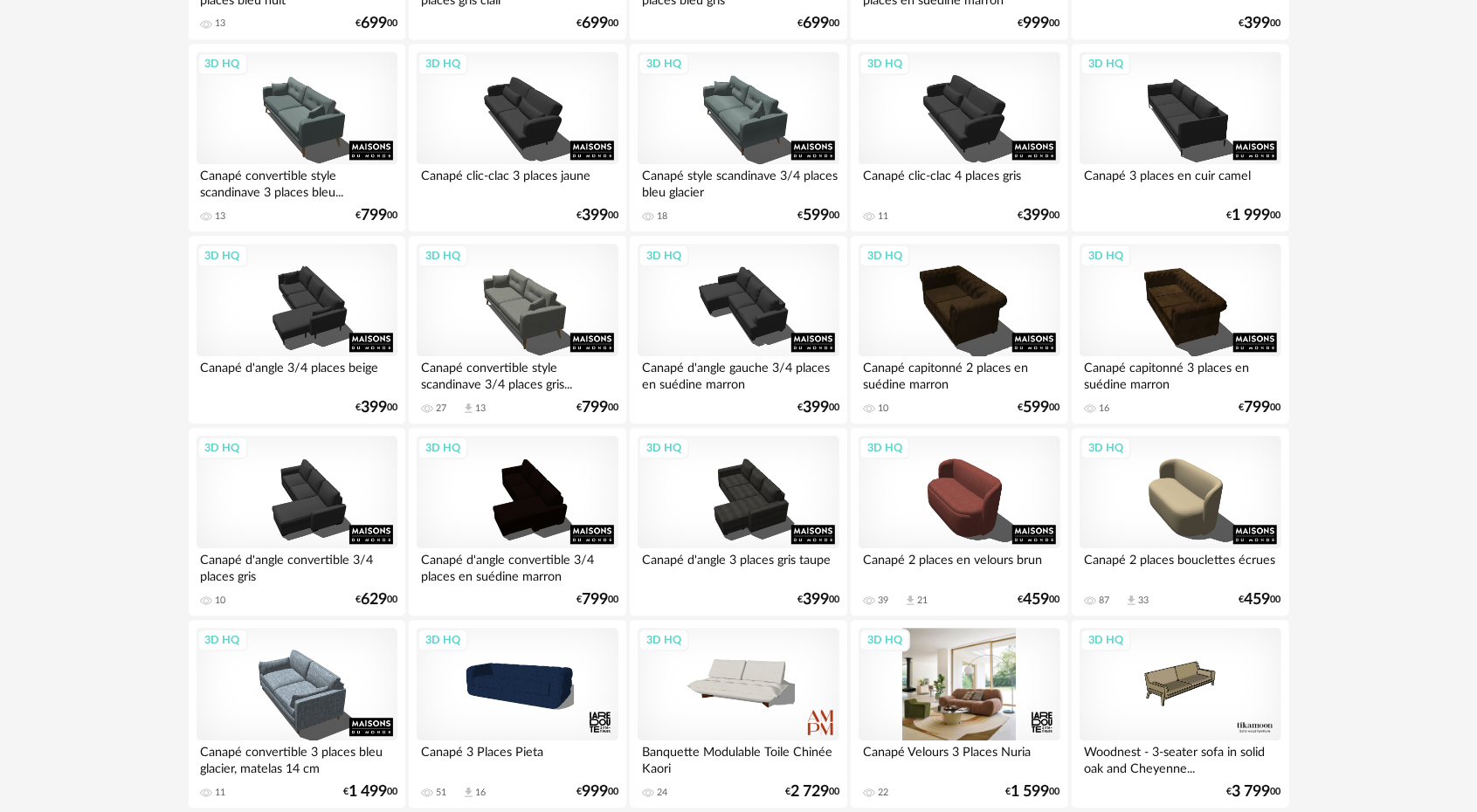
click at [987, 690] on div "3D HQ" at bounding box center [959, 685] width 201 height 113
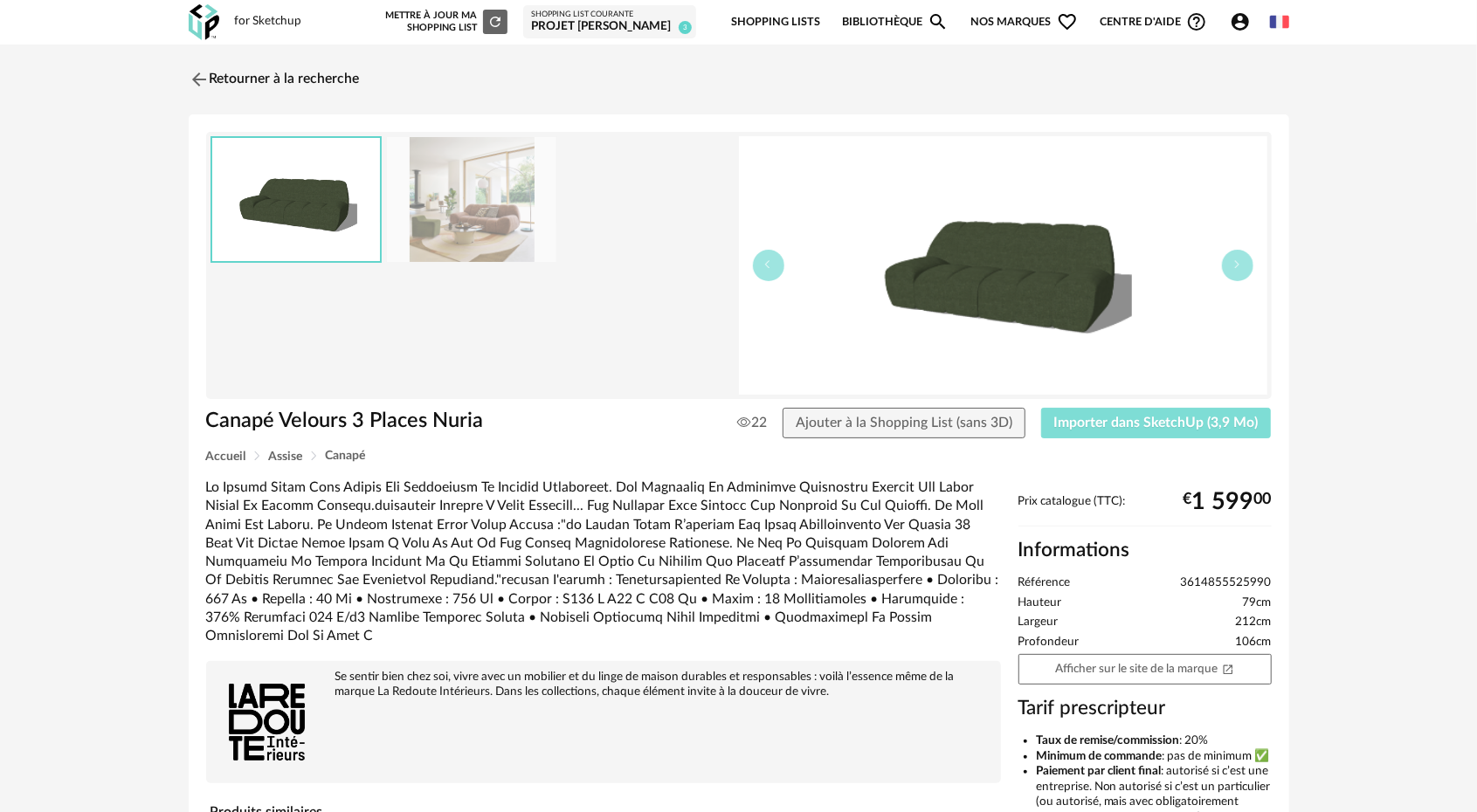
click at [1097, 418] on span "Importer dans SketchUp (3,9 Mo)" at bounding box center [1156, 423] width 204 height 14
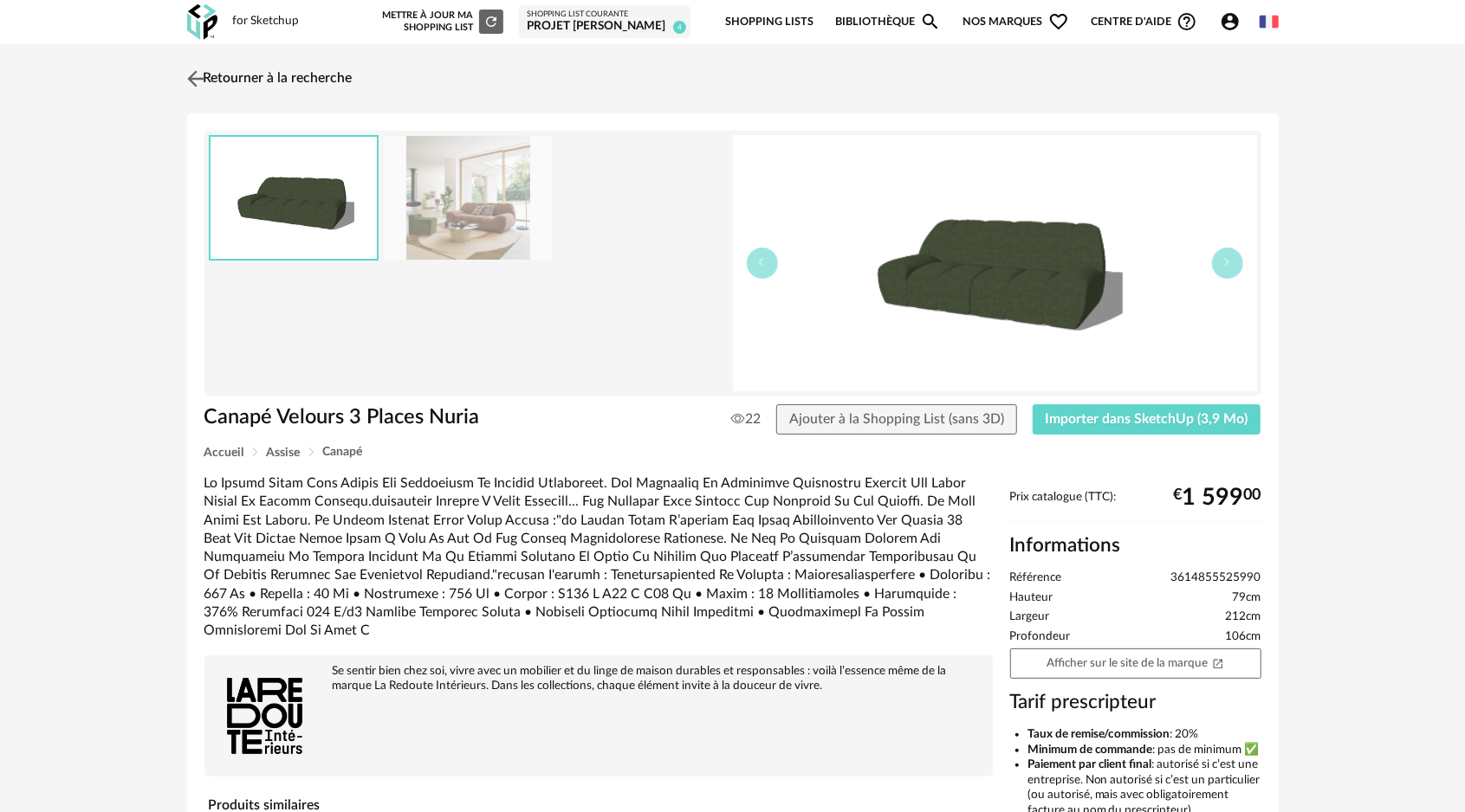
click at [192, 78] on img at bounding box center [196, 79] width 26 height 26
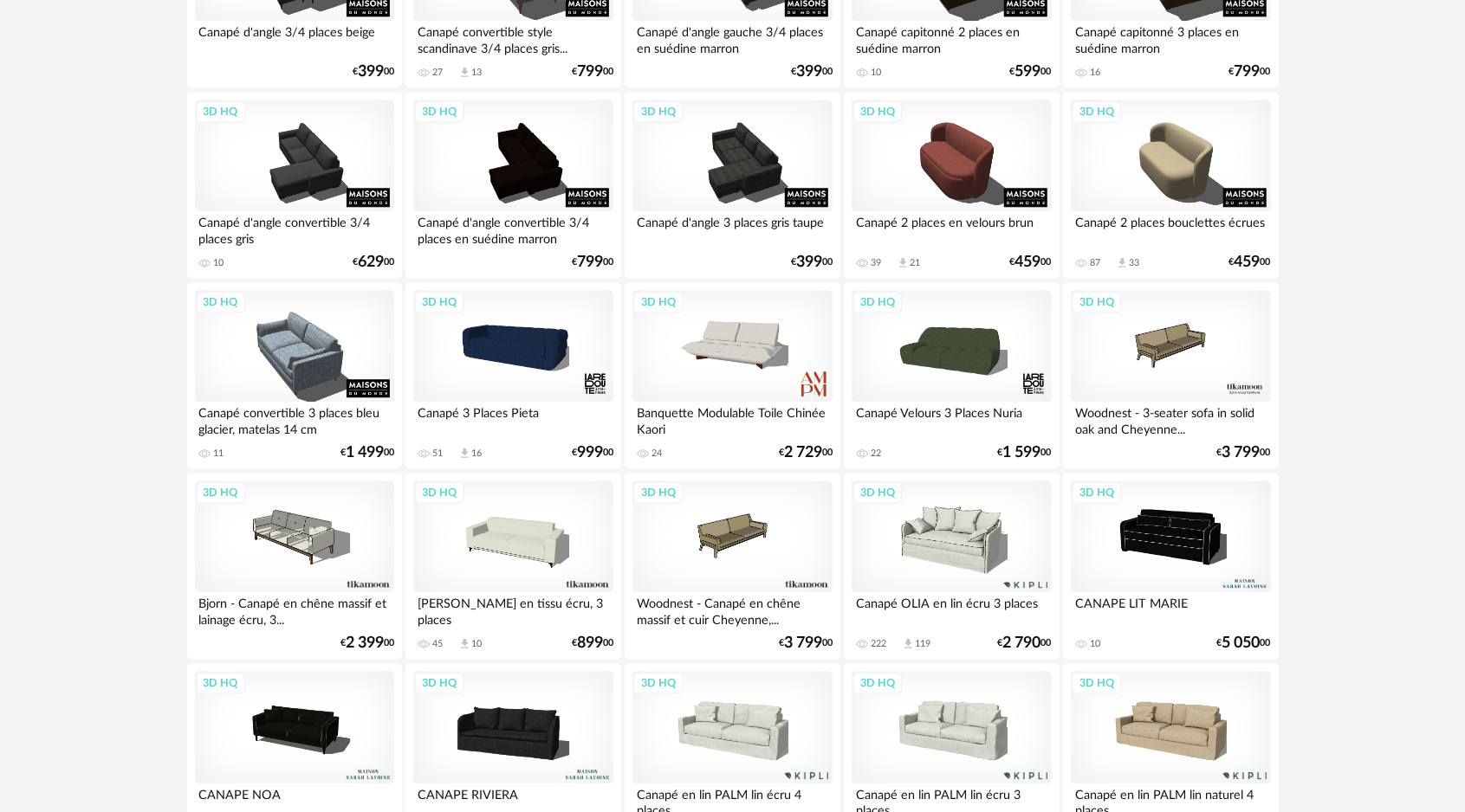
scroll to position [2929, 0]
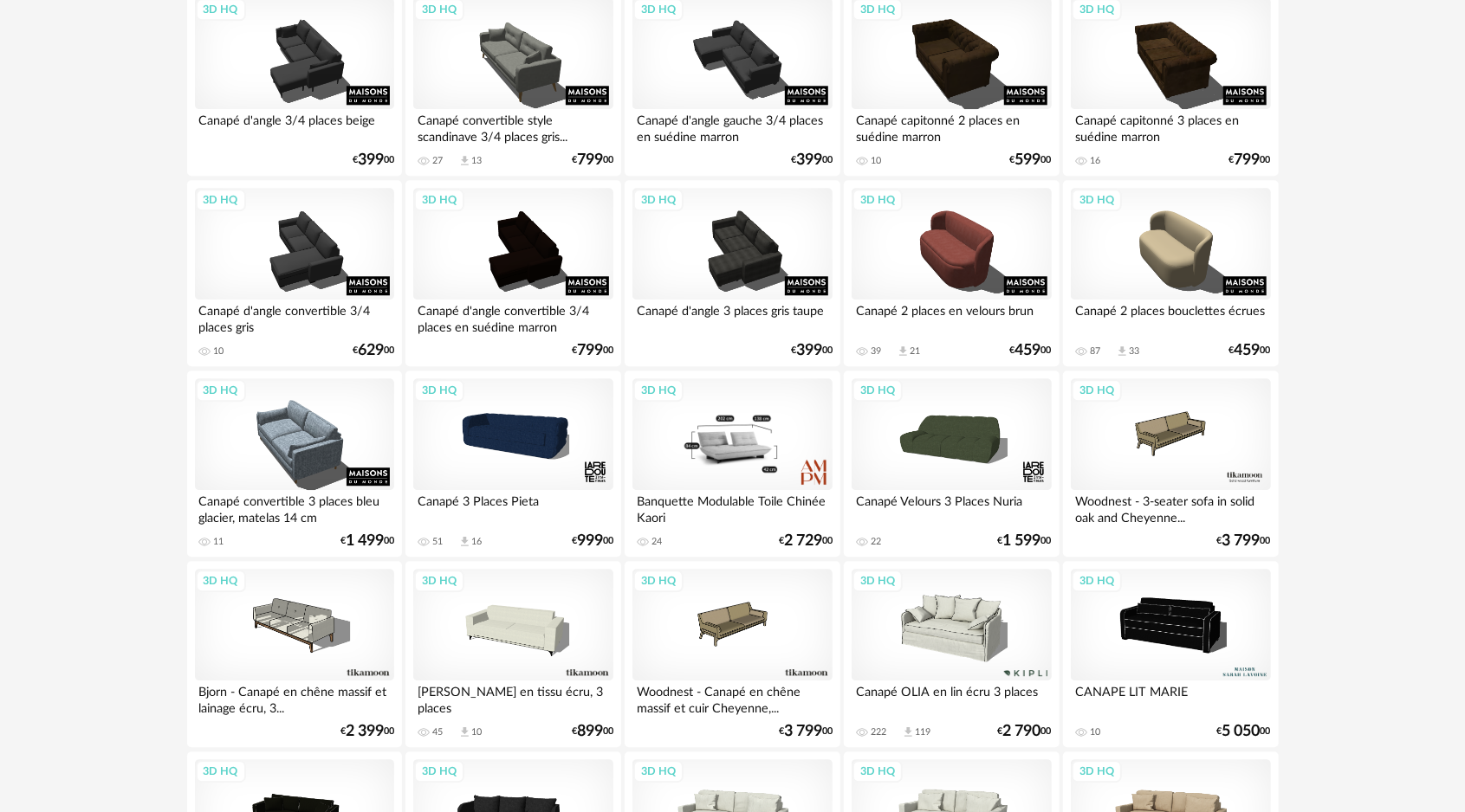
click at [712, 438] on div "3D HQ" at bounding box center [732, 435] width 199 height 112
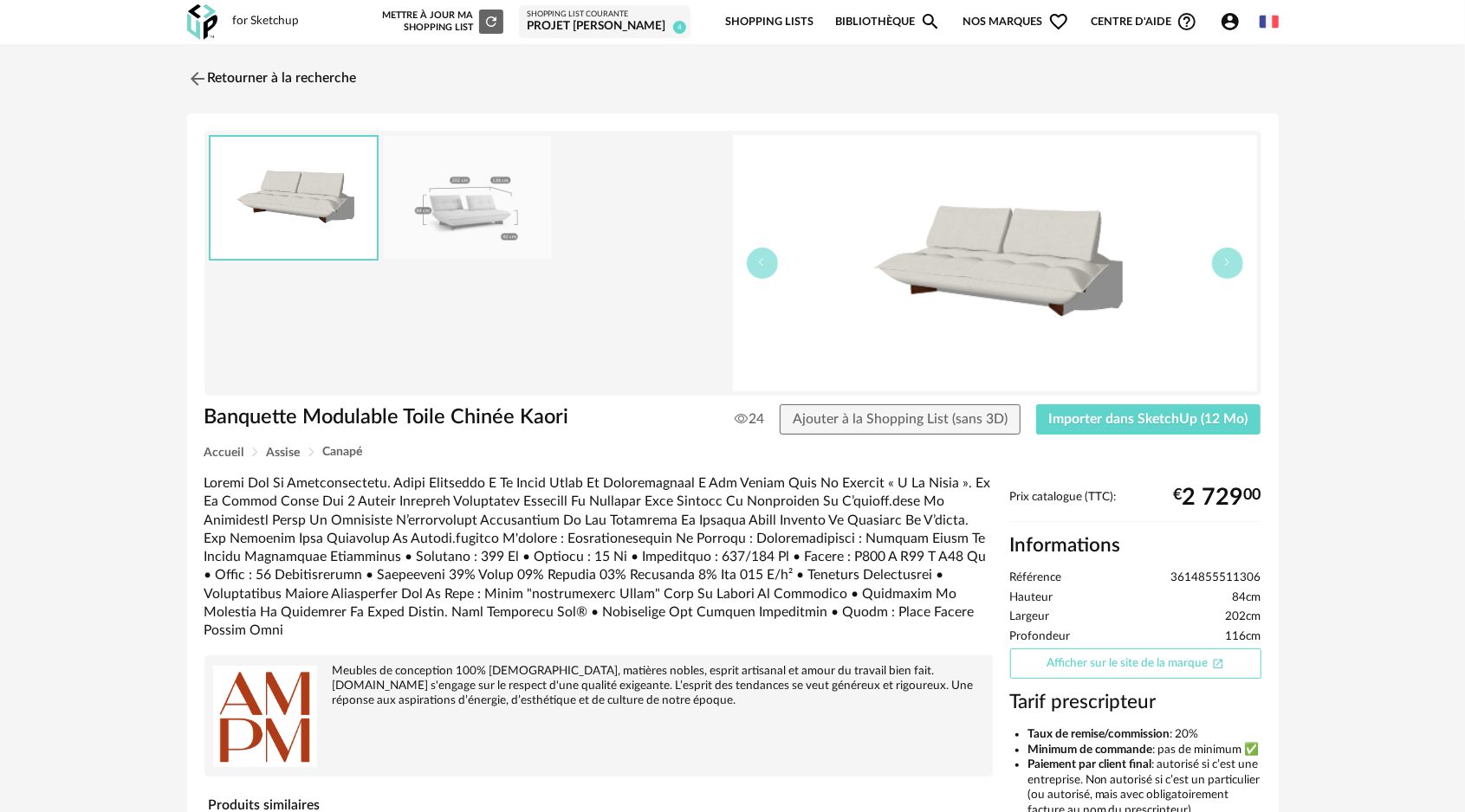
click at [1129, 674] on link "Afficher sur le site de la marque Open In New icon" at bounding box center [1135, 663] width 251 height 31
click at [1126, 420] on span "Importer dans SketchUp (12 Mo)" at bounding box center [1149, 419] width 199 height 14
